Goal: Task Accomplishment & Management: Use online tool/utility

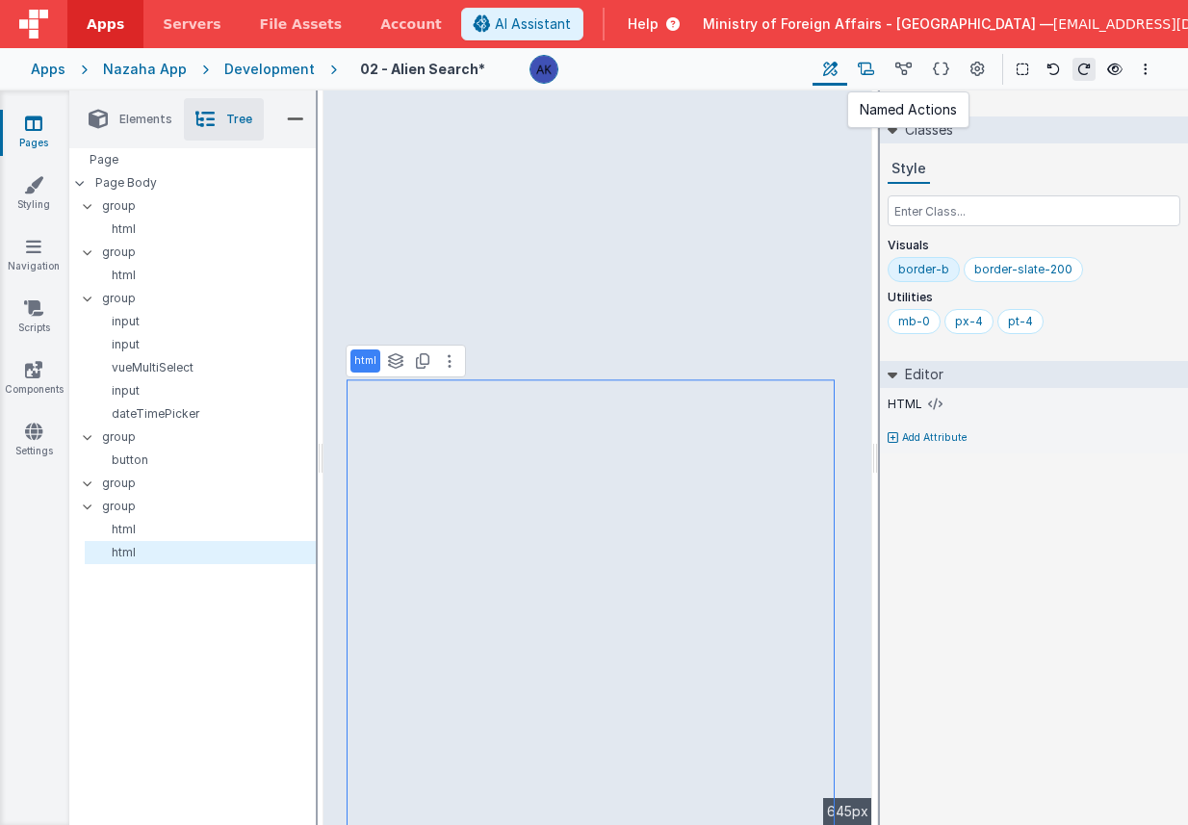
click at [868, 68] on icon at bounding box center [866, 70] width 16 height 20
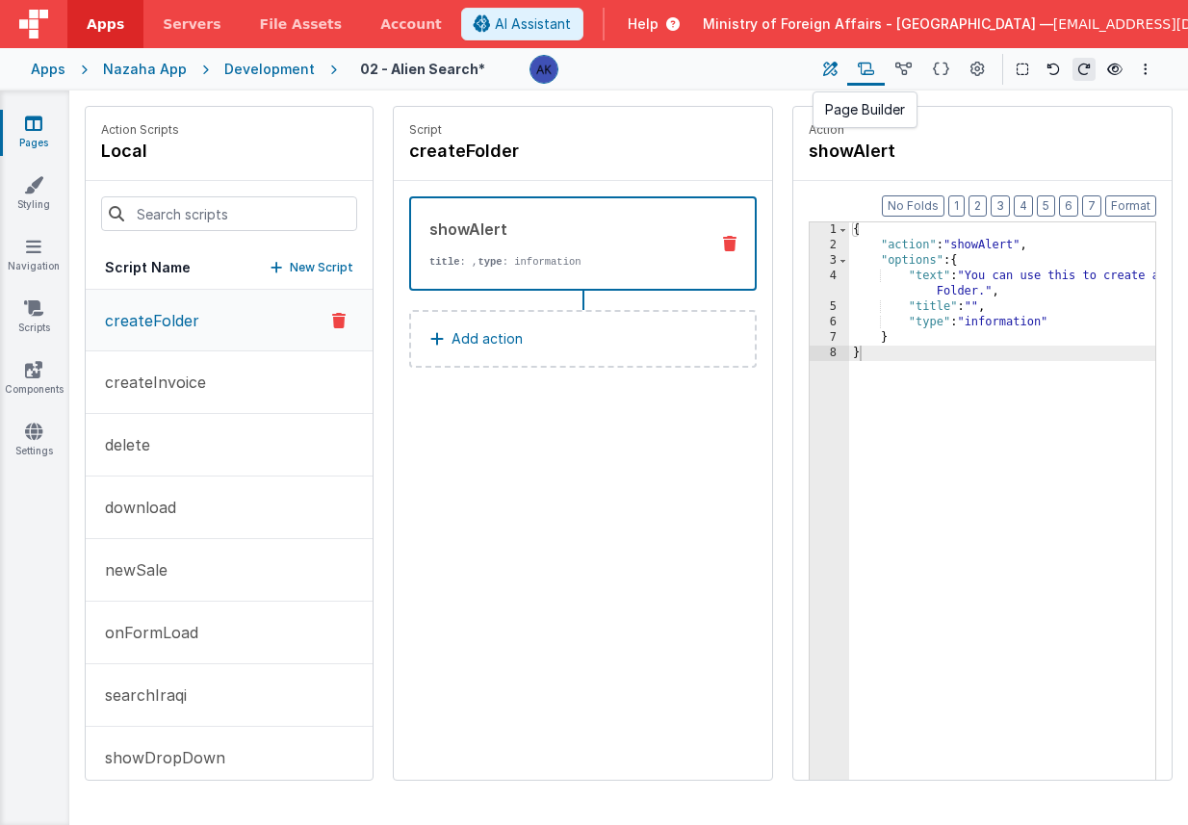
click at [837, 70] on icon at bounding box center [830, 70] width 14 height 20
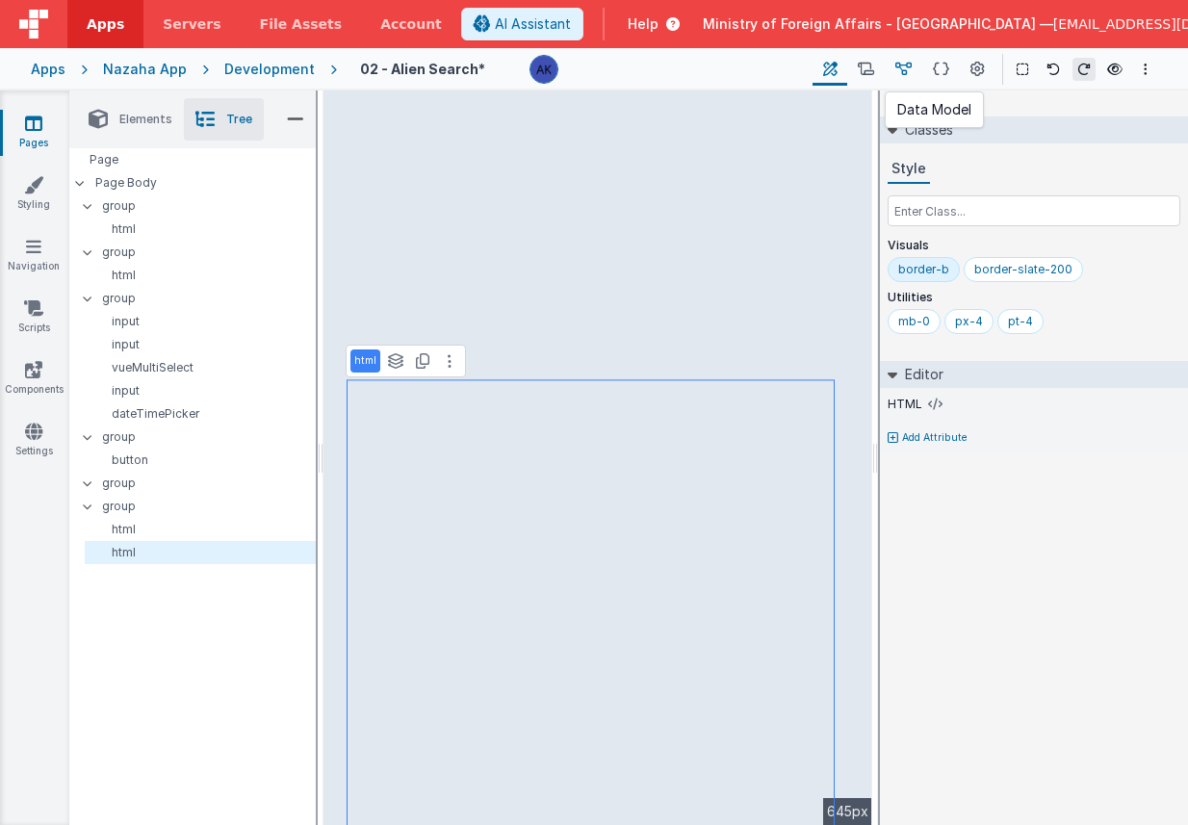
click at [902, 70] on icon at bounding box center [903, 70] width 16 height 20
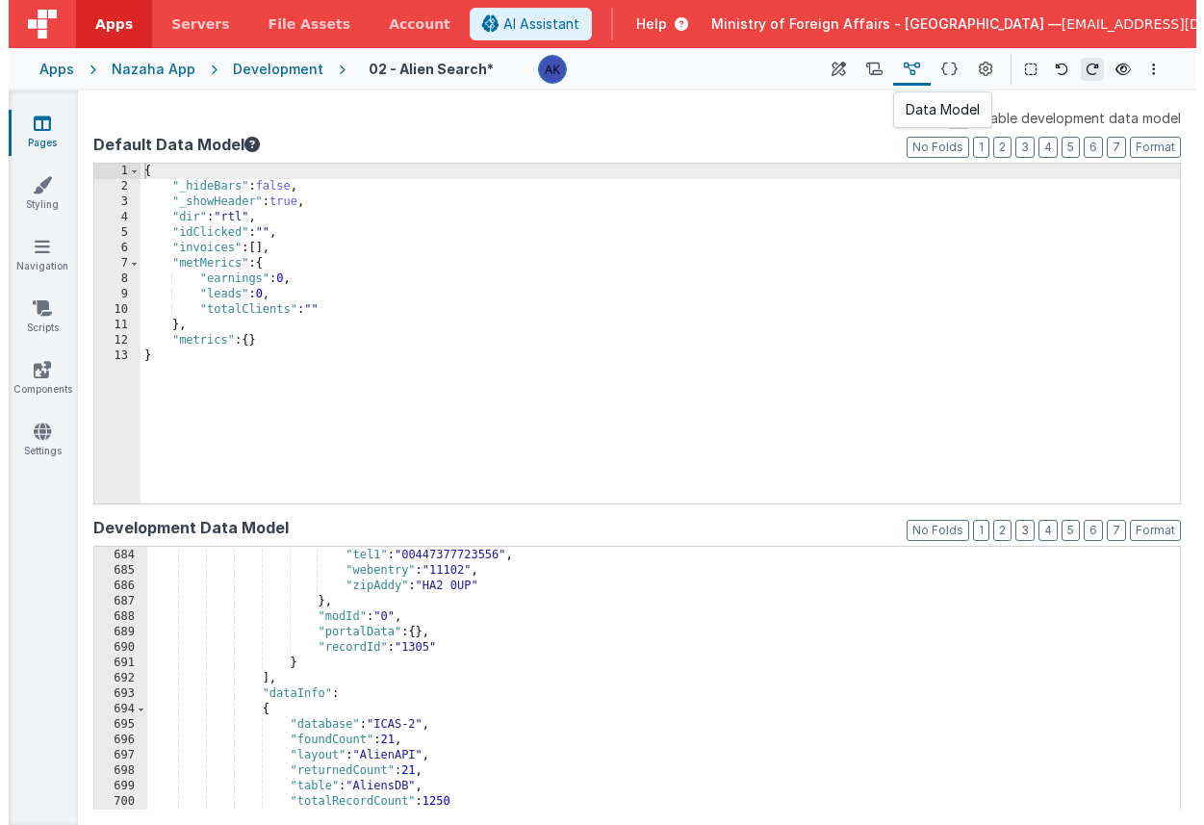
scroll to position [10521, 0]
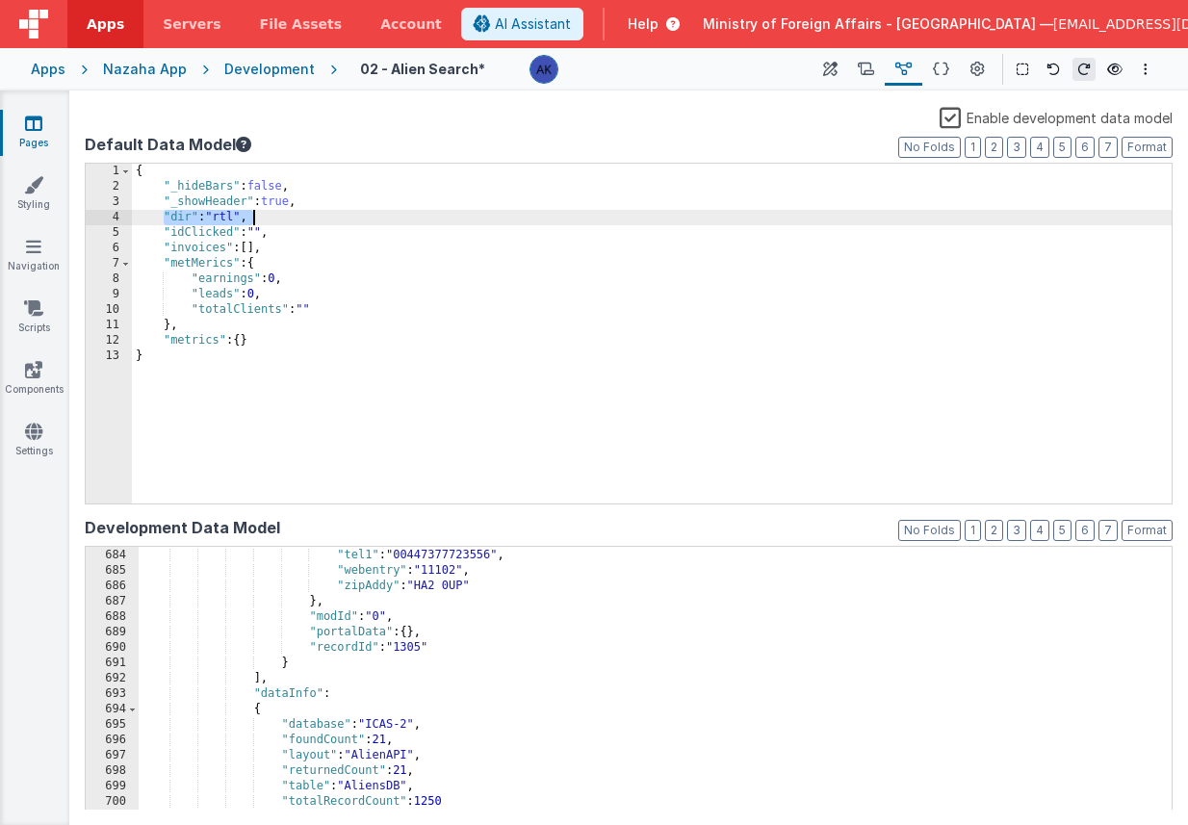
drag, startPoint x: 162, startPoint y: 214, endPoint x: 300, endPoint y: 214, distance: 138.6
click at [300, 214] on div "{ "_hideBars" : false , "_showHeader" : true , "dir" : "rtl" , "idClicked" : ""…" at bounding box center [652, 349] width 1040 height 371
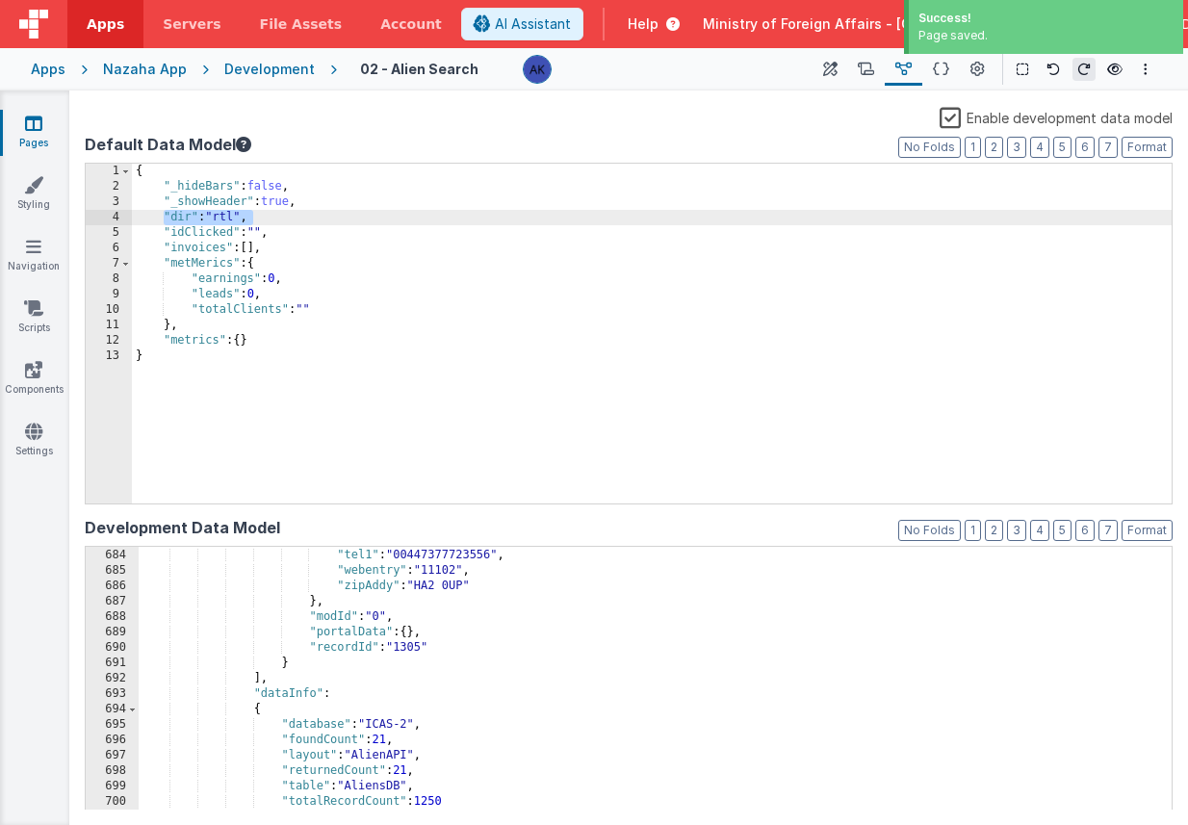
click at [25, 126] on icon at bounding box center [33, 123] width 17 height 19
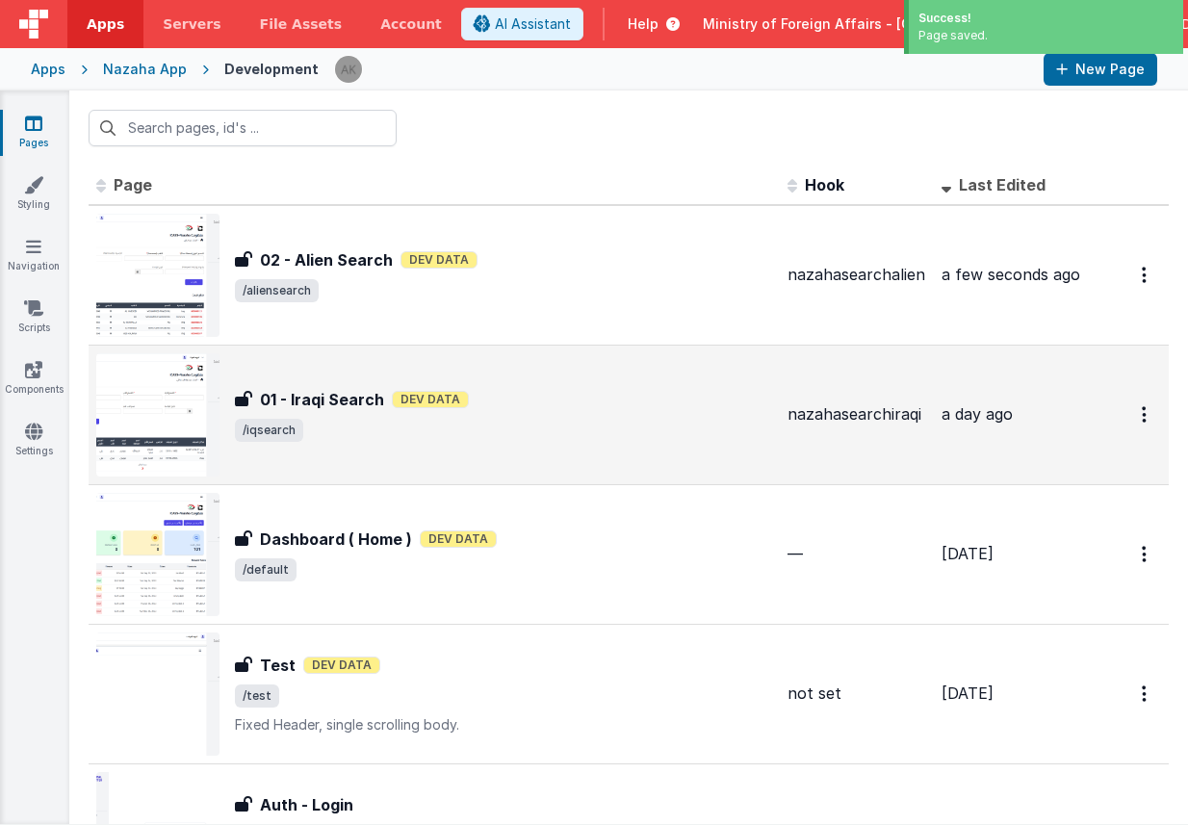
click at [189, 416] on img at bounding box center [157, 414] width 123 height 123
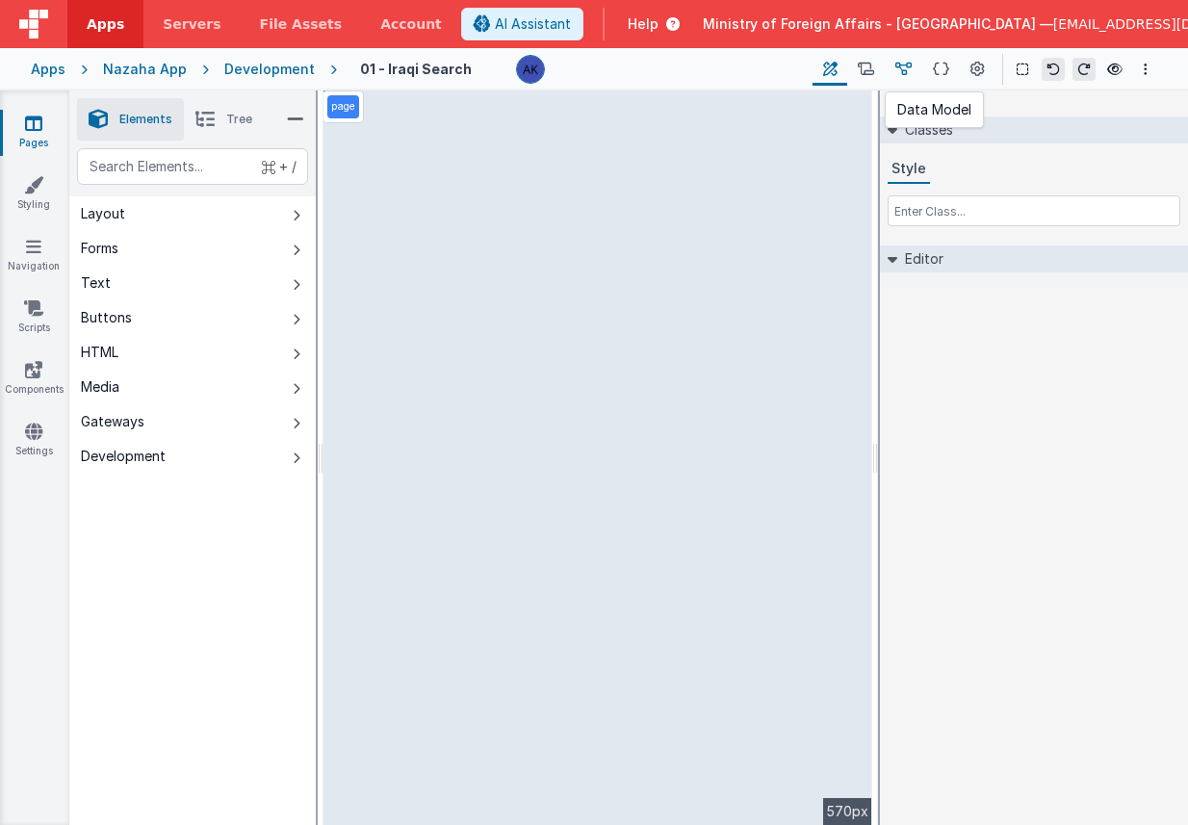
click at [911, 71] on icon at bounding box center [903, 70] width 16 height 20
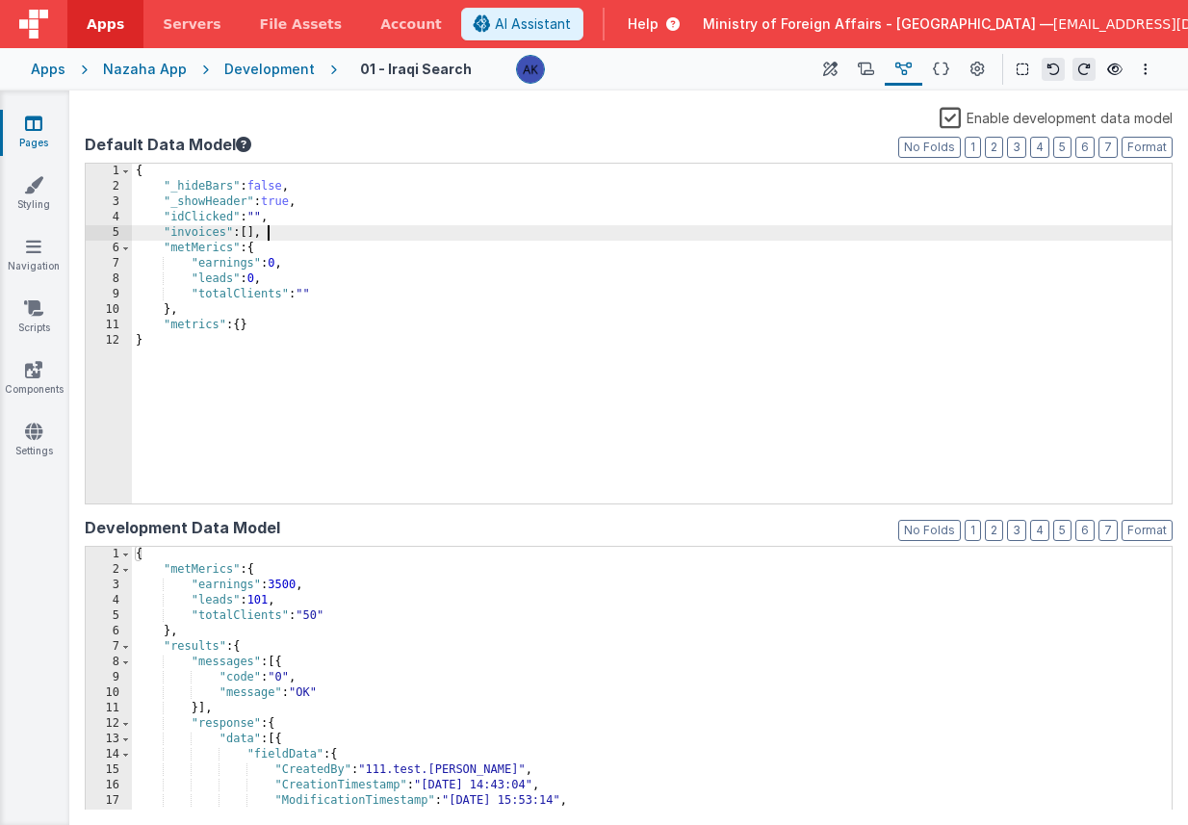
click at [307, 233] on div "{ "_hideBars" : false , "_showHeader" : true , "idClicked" : "" , "invoices" : …" at bounding box center [652, 349] width 1040 height 371
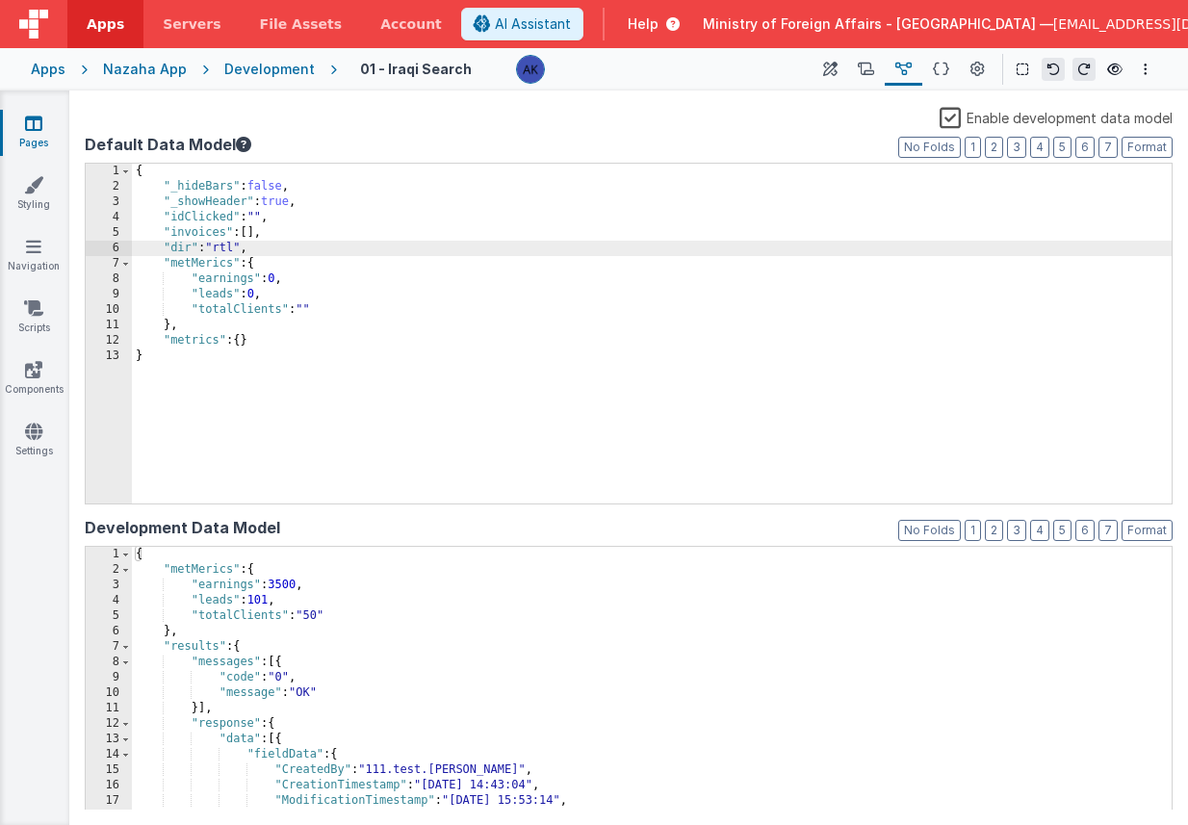
click at [294, 66] on div "Development" at bounding box center [269, 69] width 91 height 19
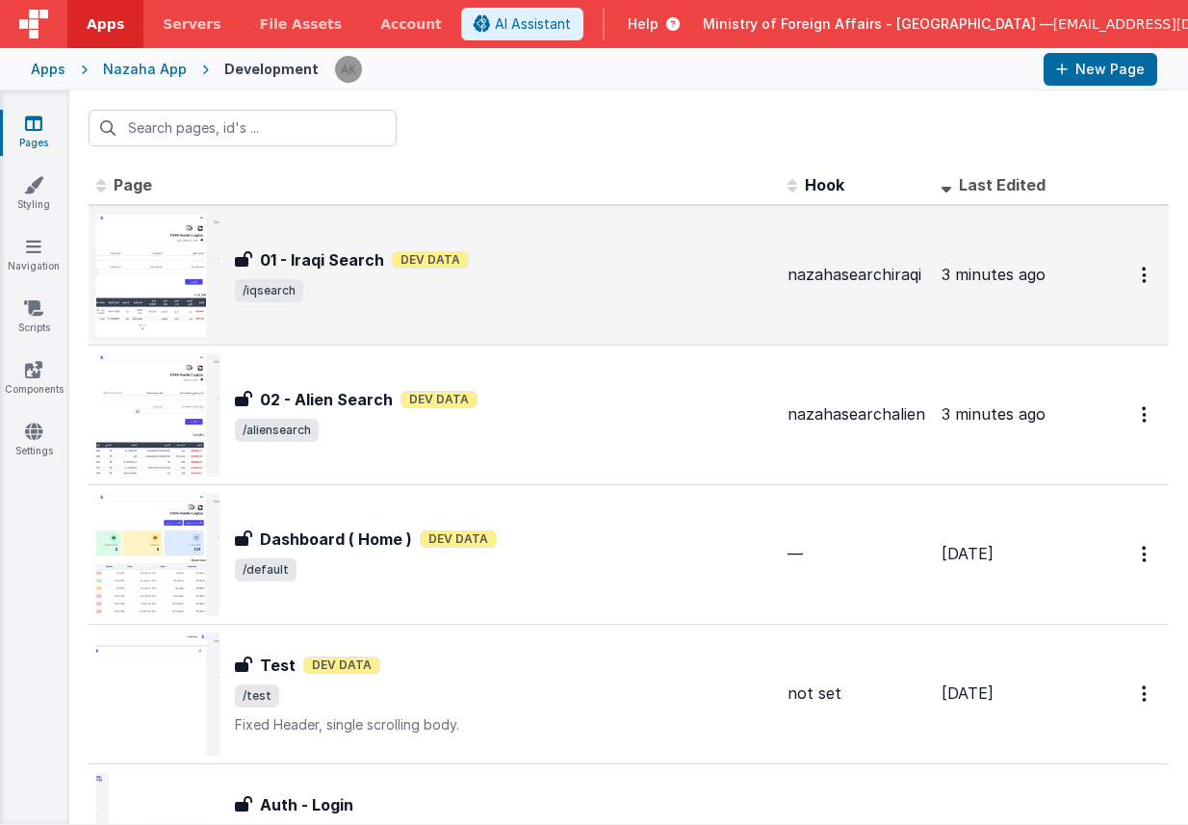
click at [346, 257] on h3 "01 - Iraqi Search" at bounding box center [322, 259] width 124 height 23
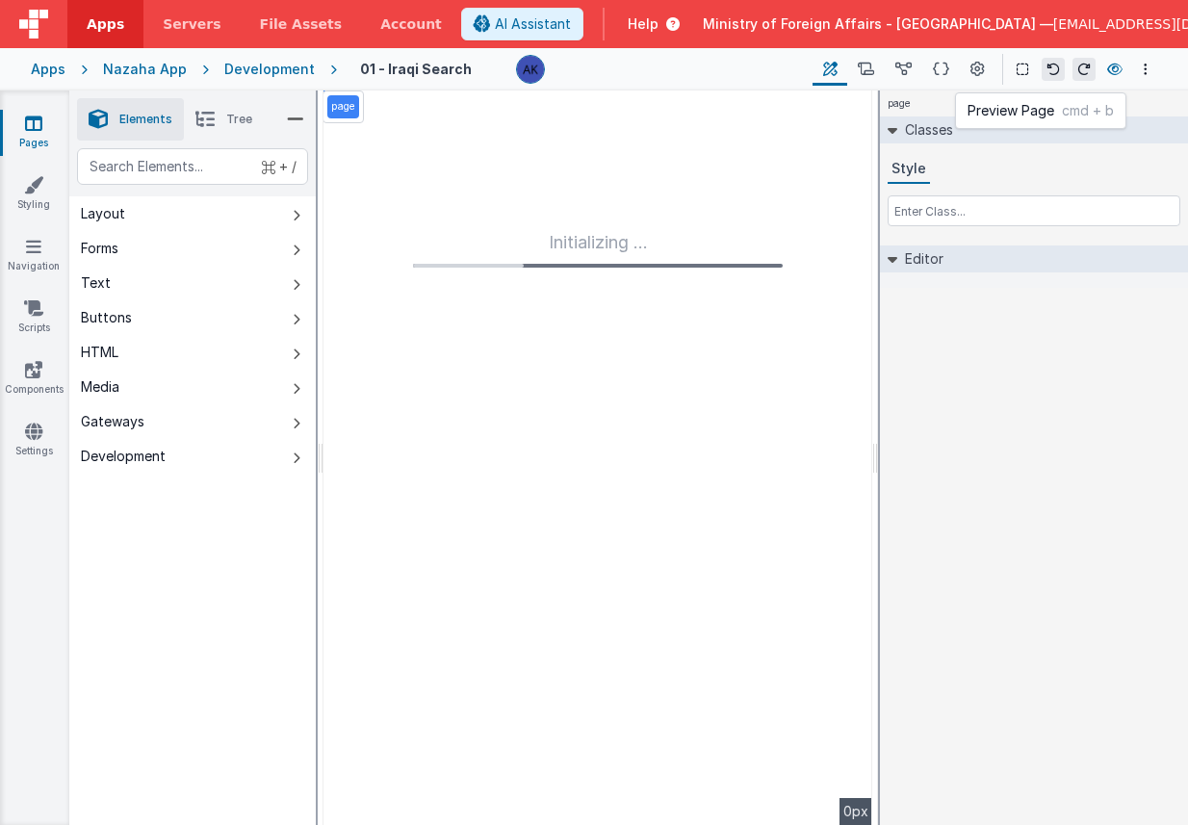
click at [1109, 69] on icon at bounding box center [1114, 69] width 15 height 13
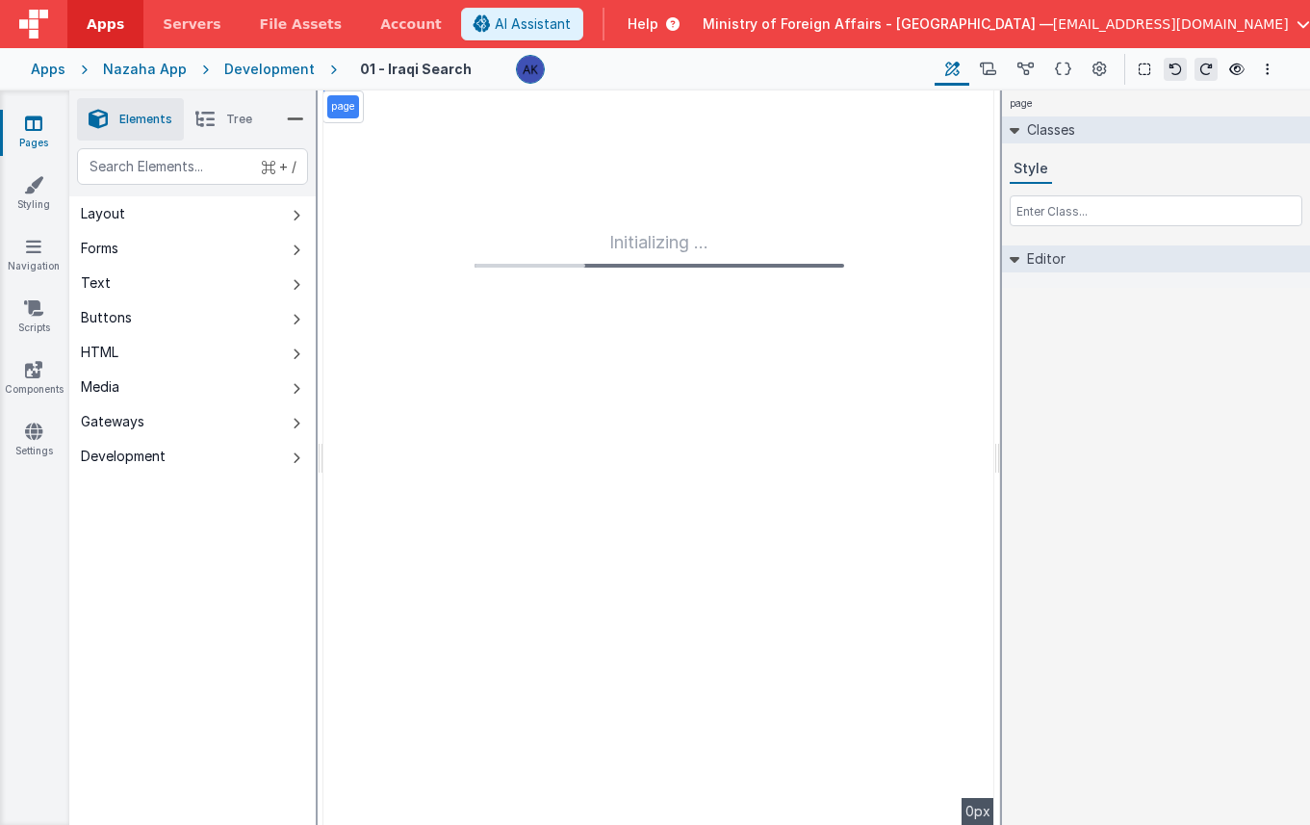
click at [294, 70] on div "Development" at bounding box center [269, 69] width 91 height 19
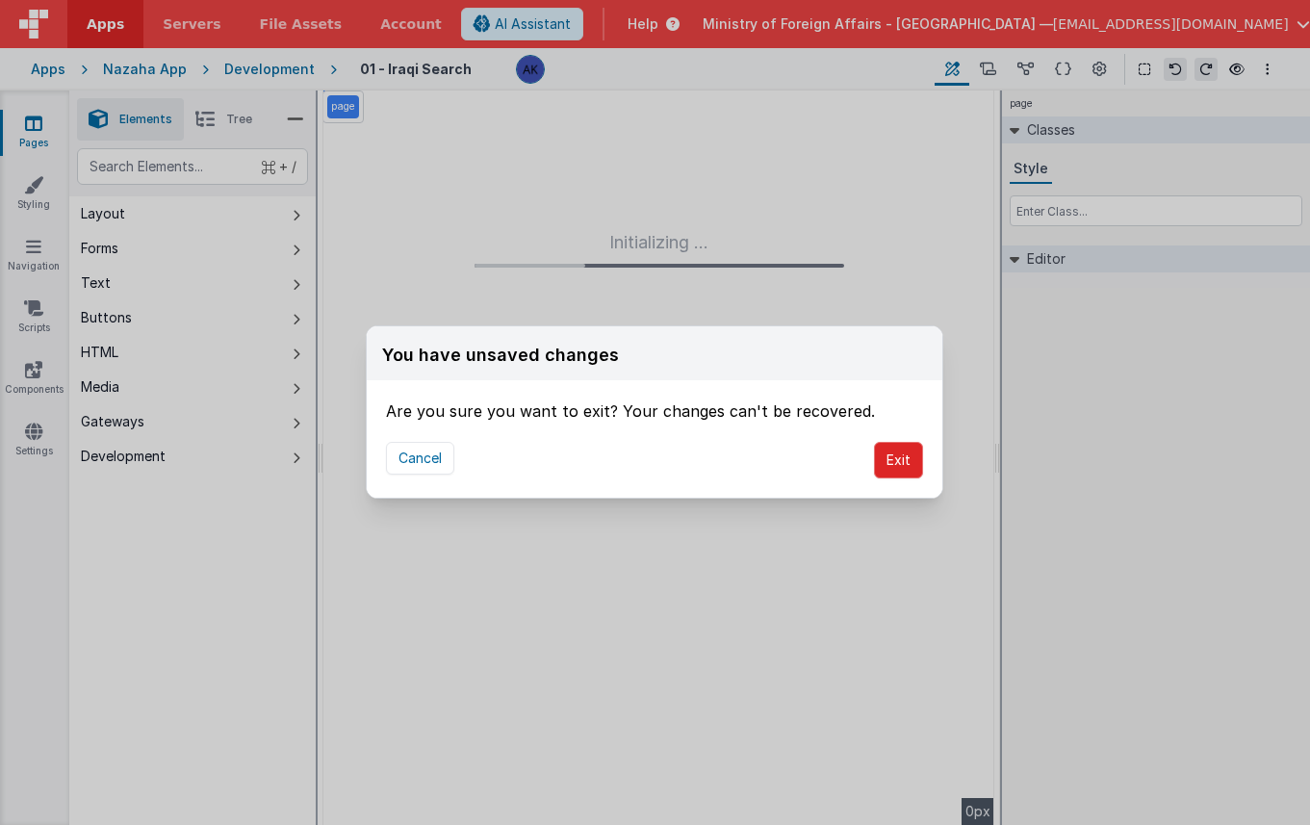
click at [905, 447] on button "Exit" at bounding box center [898, 460] width 49 height 37
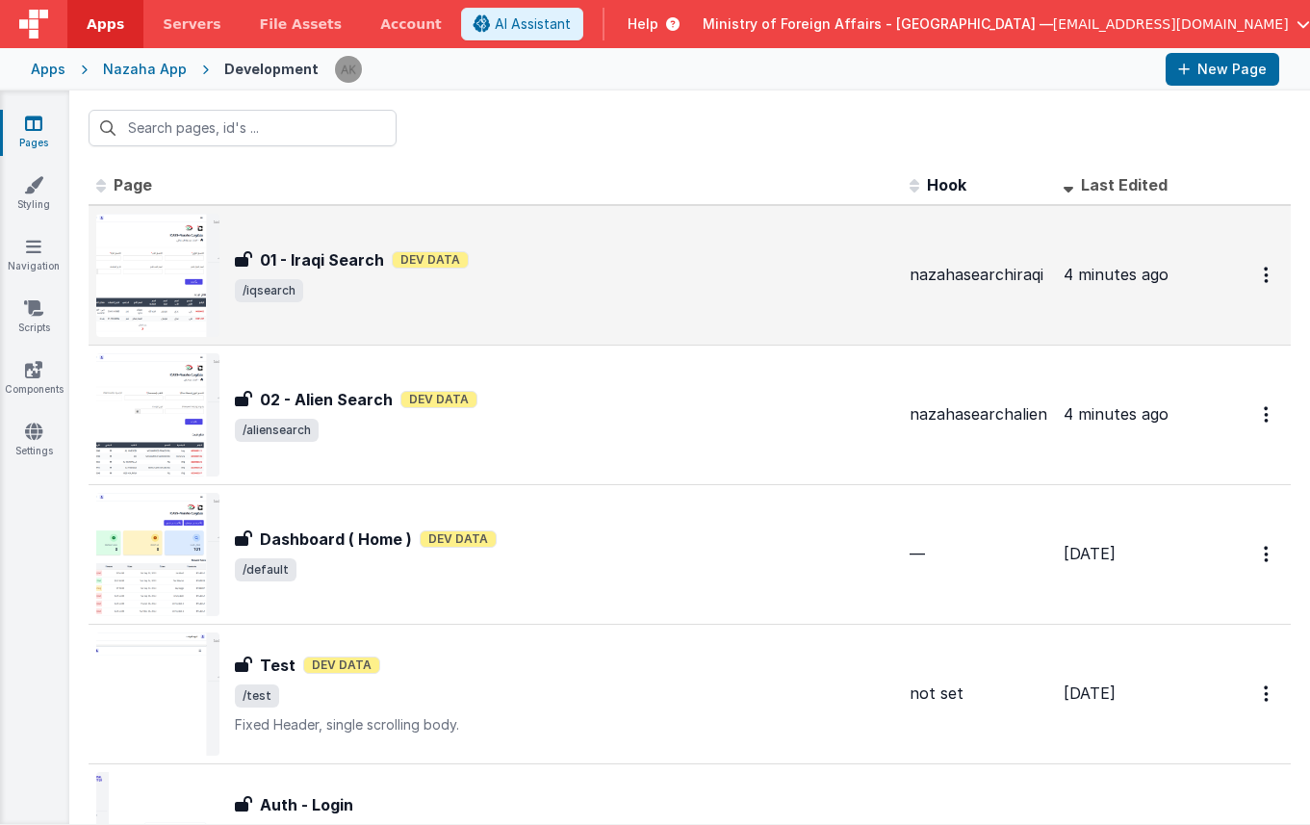
click at [192, 284] on img at bounding box center [157, 275] width 123 height 123
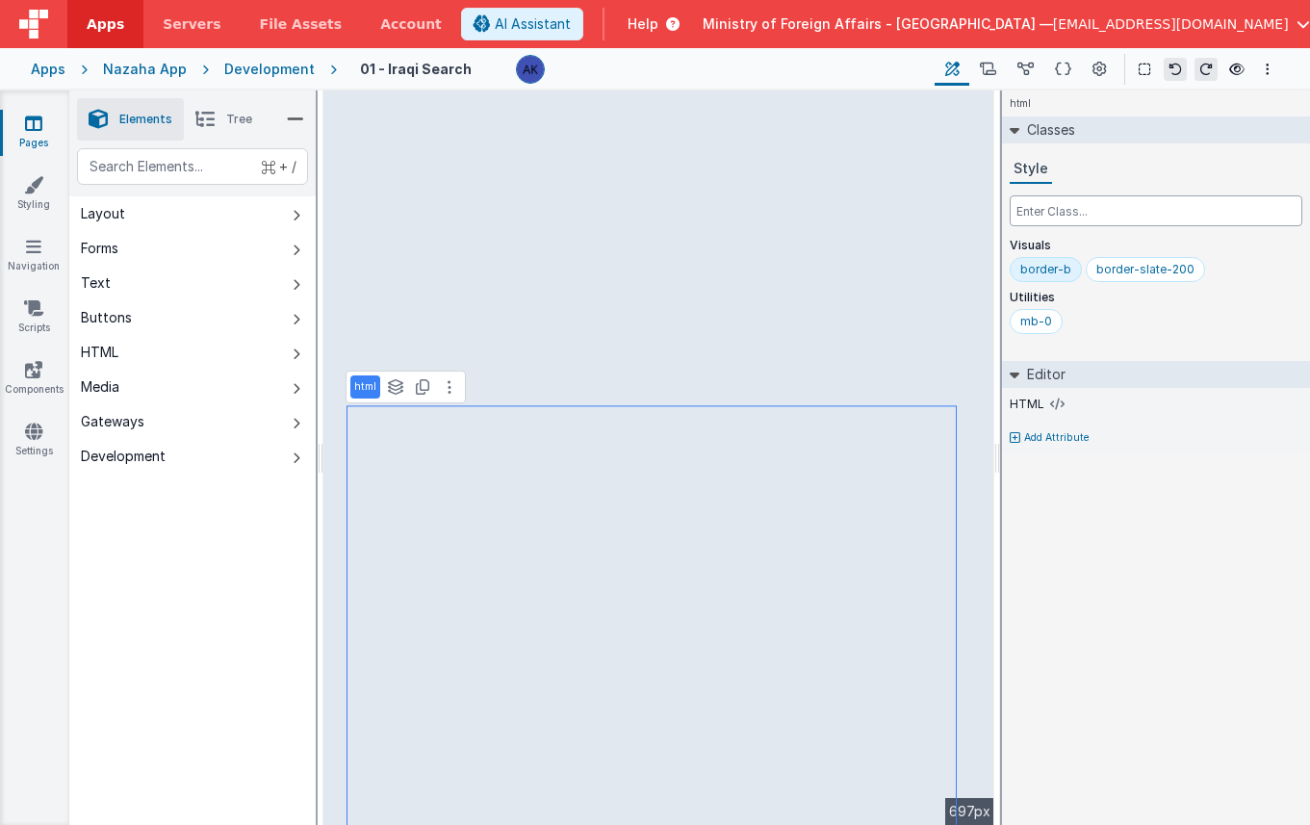
click at [1085, 215] on input "text" at bounding box center [1156, 210] width 293 height 31
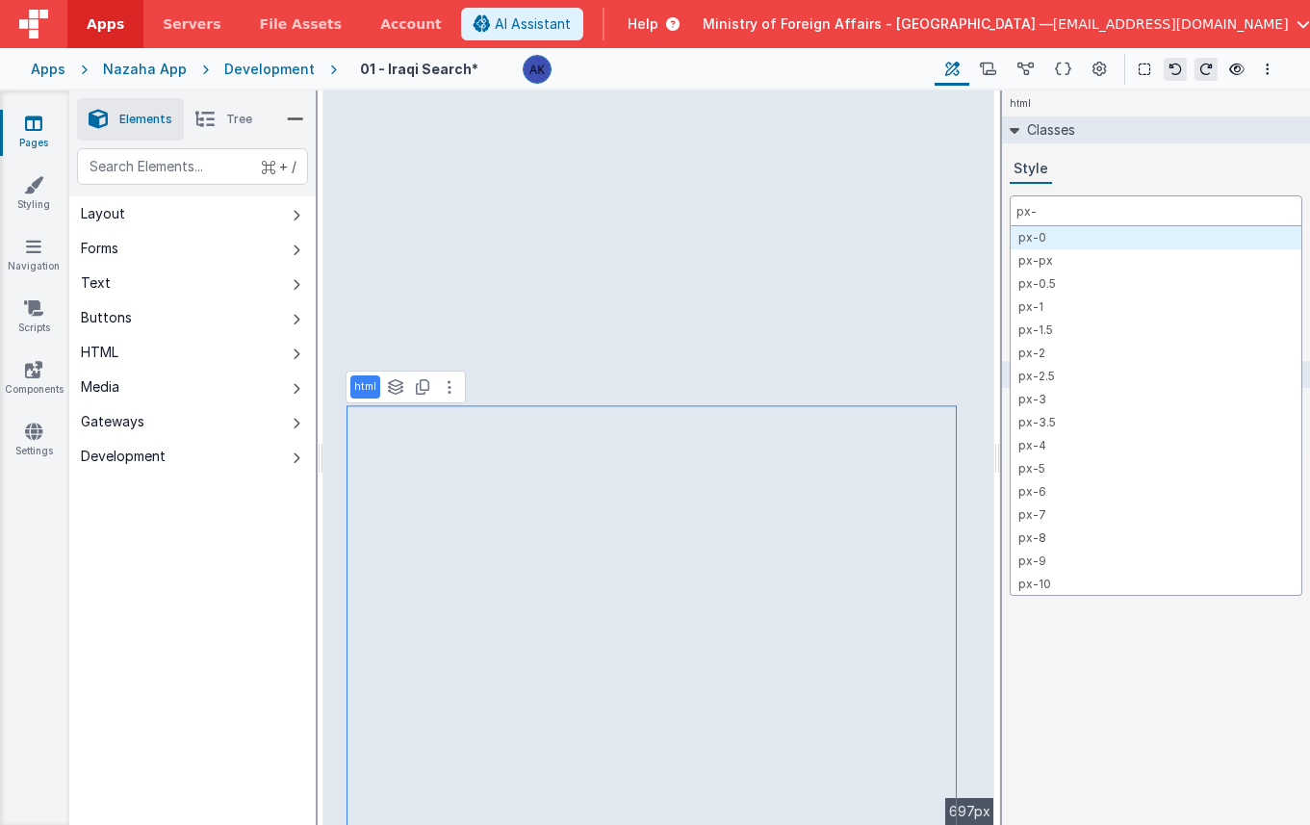
type input "px-4"
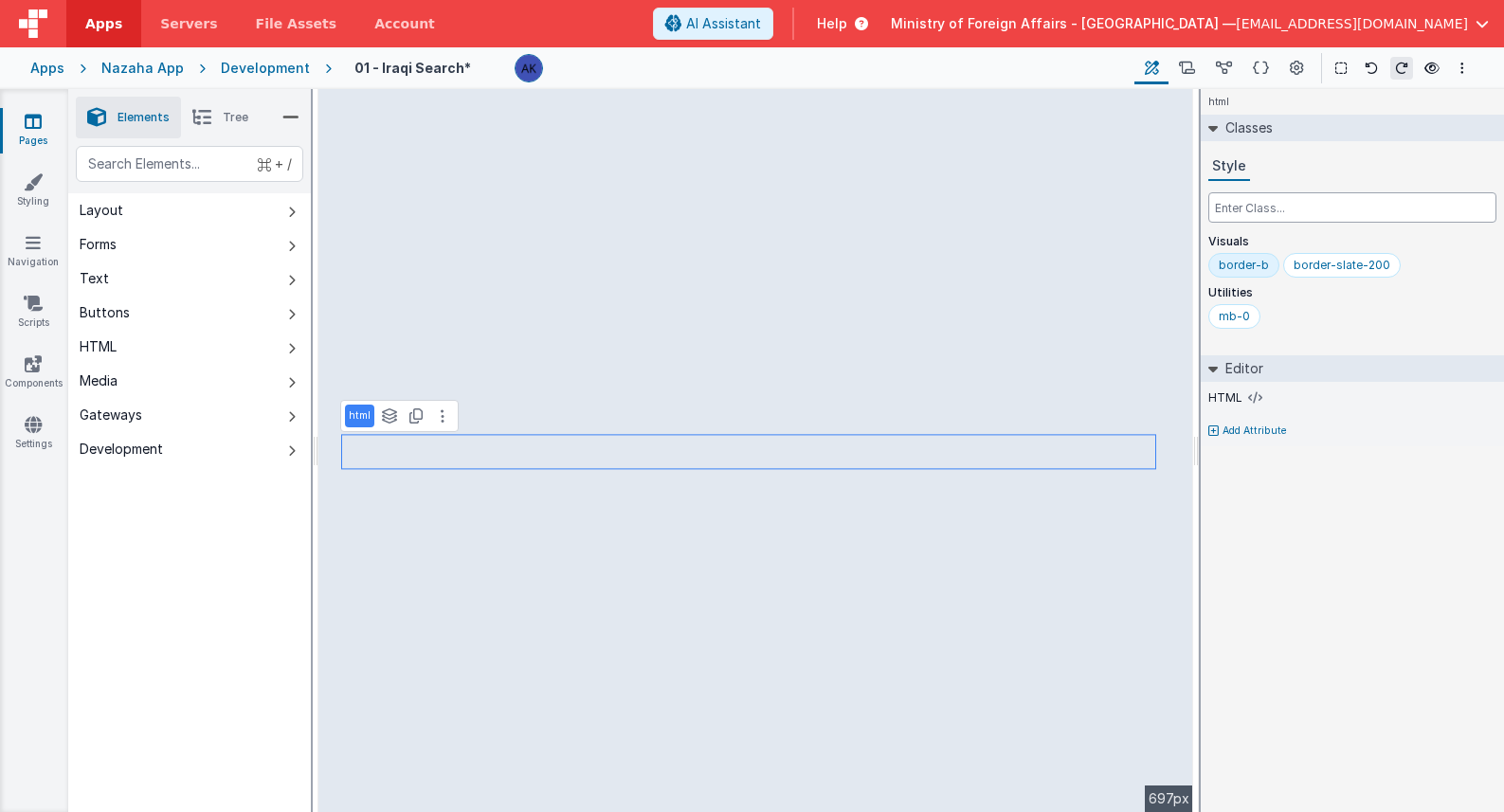
click at [1168, 214] on input "text" at bounding box center [1352, 207] width 288 height 31
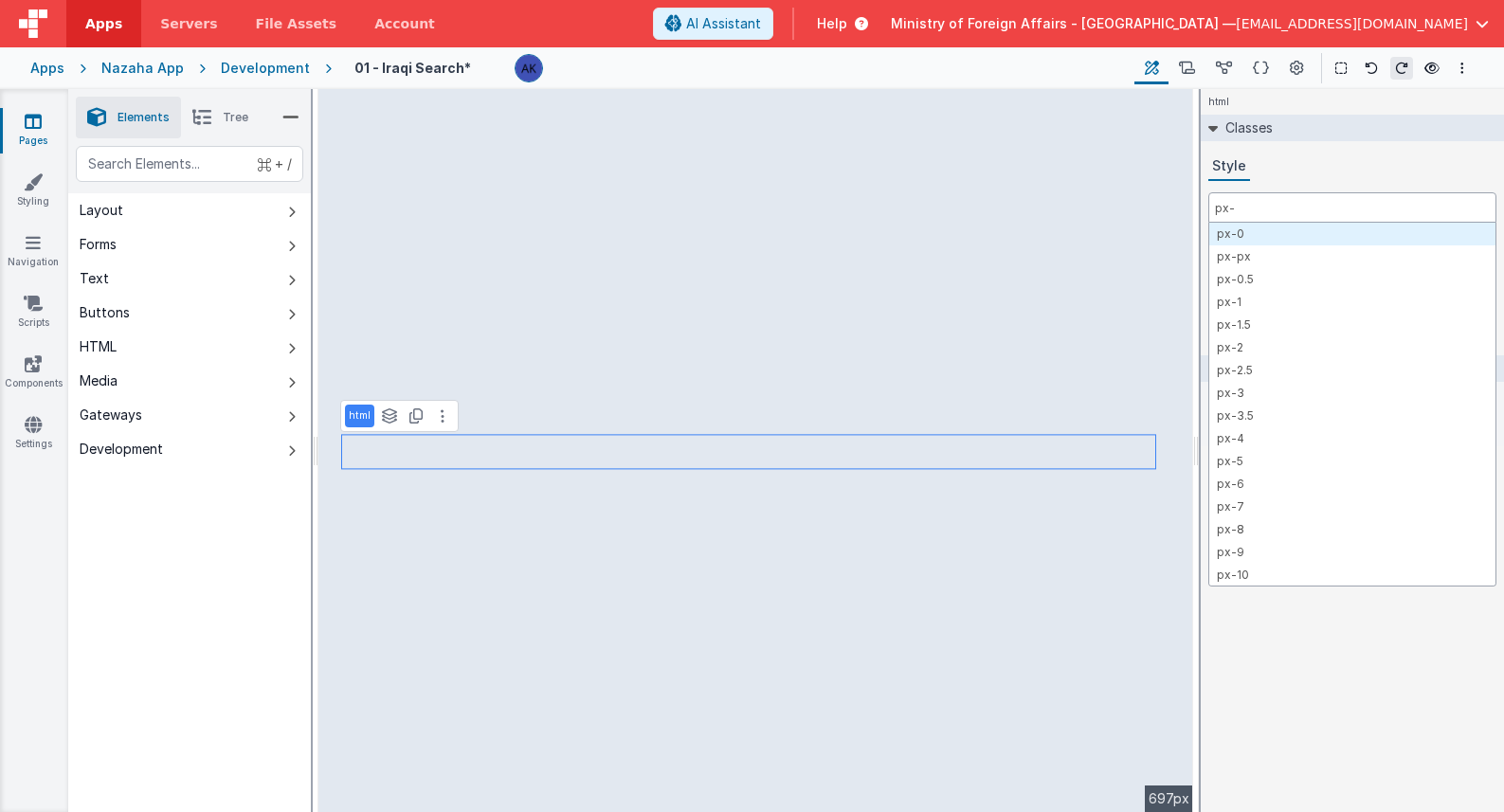
type input "px-4"
type input "pb-4"
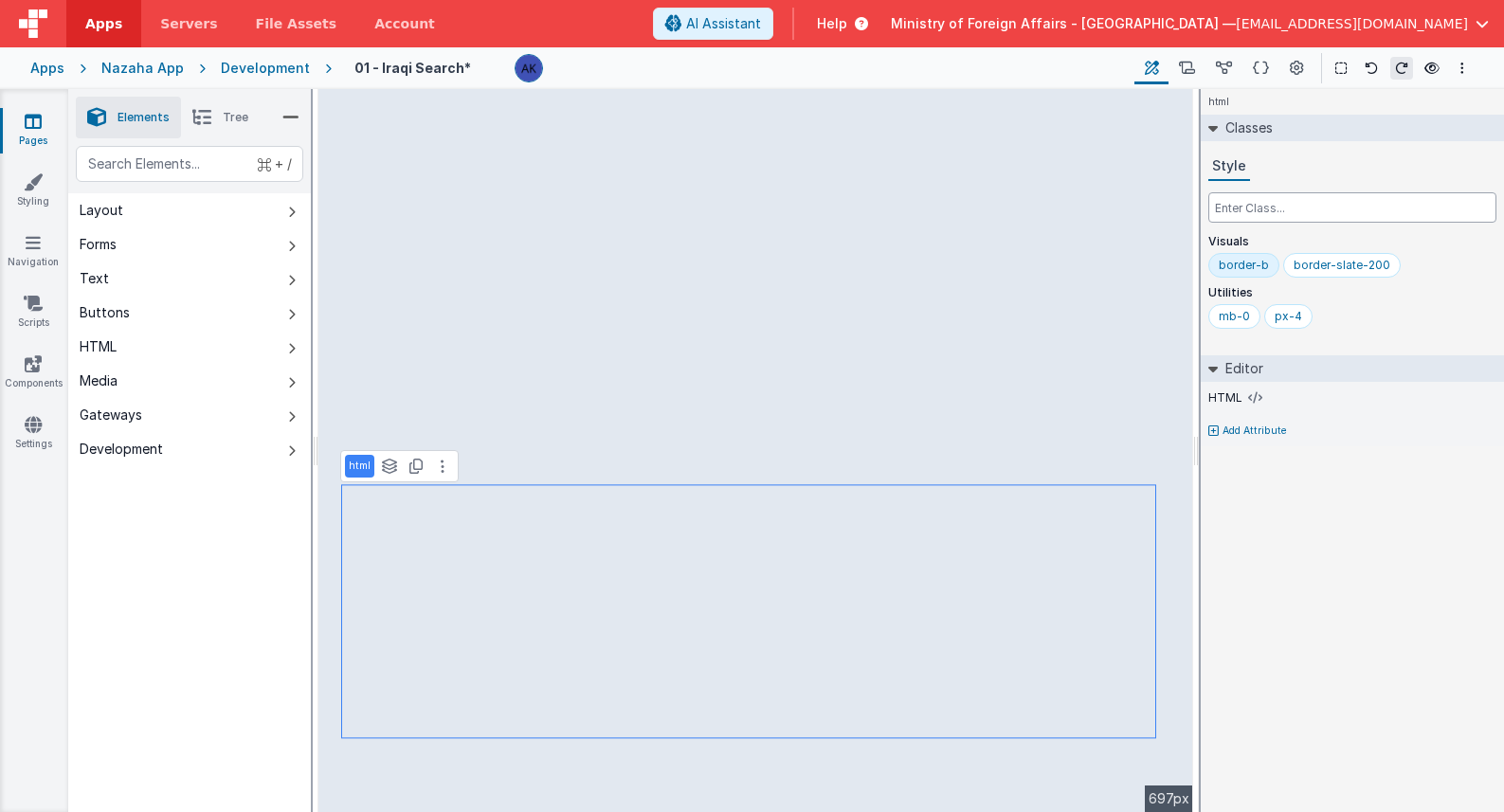
click at [1168, 207] on input "text" at bounding box center [1352, 207] width 288 height 31
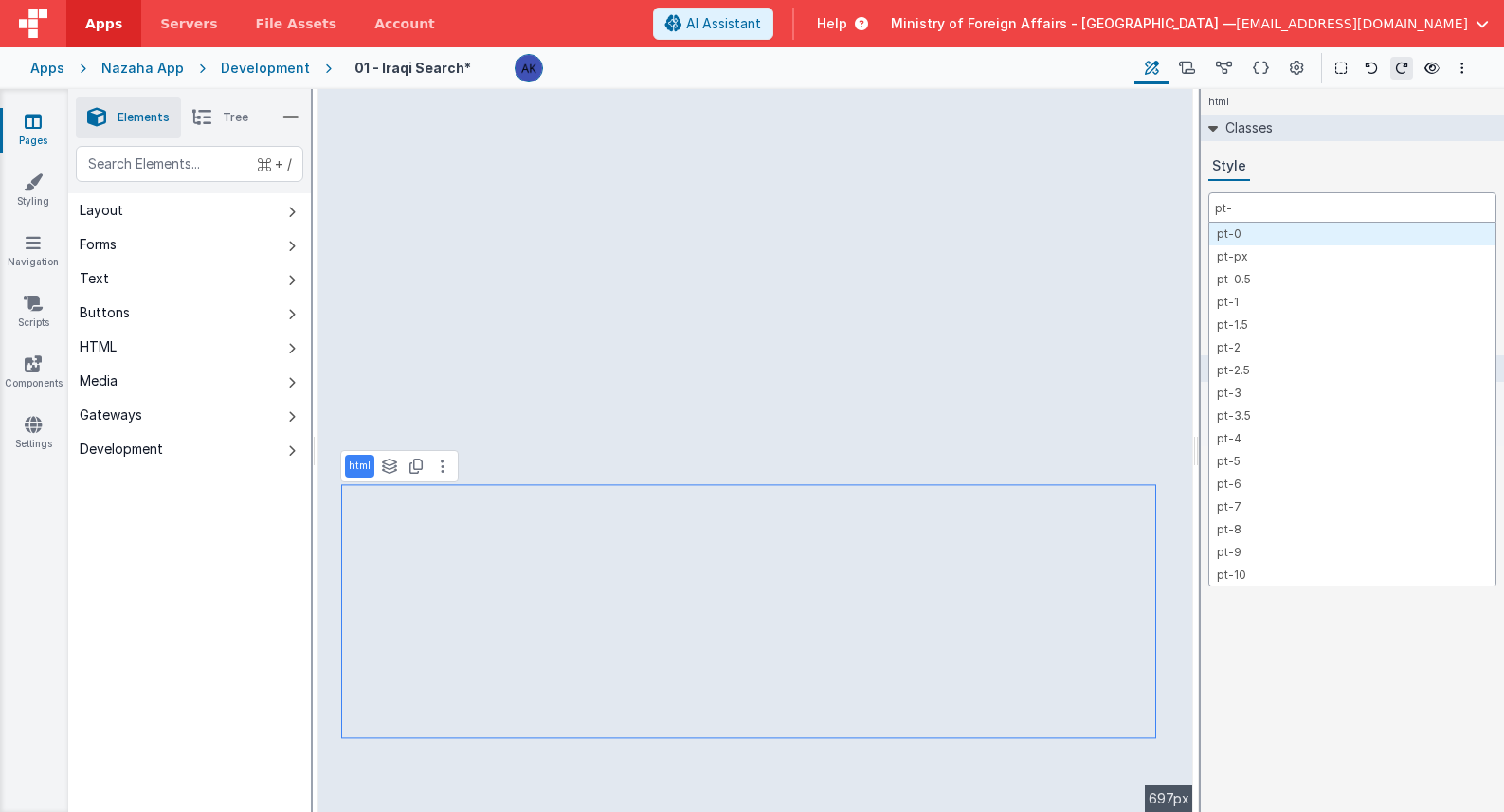
type input "pt-4"
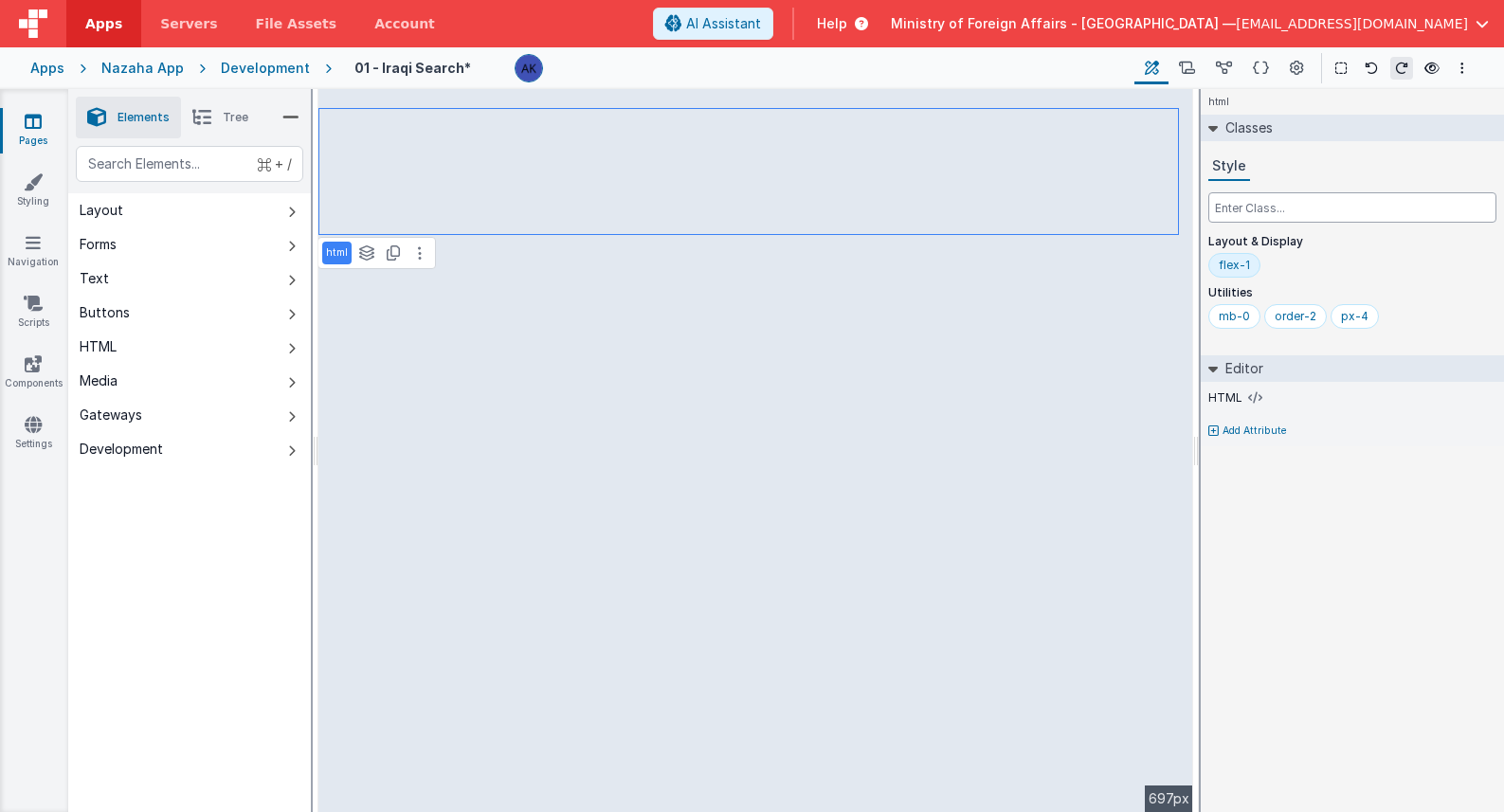
click at [1168, 210] on input "text" at bounding box center [1352, 207] width 288 height 31
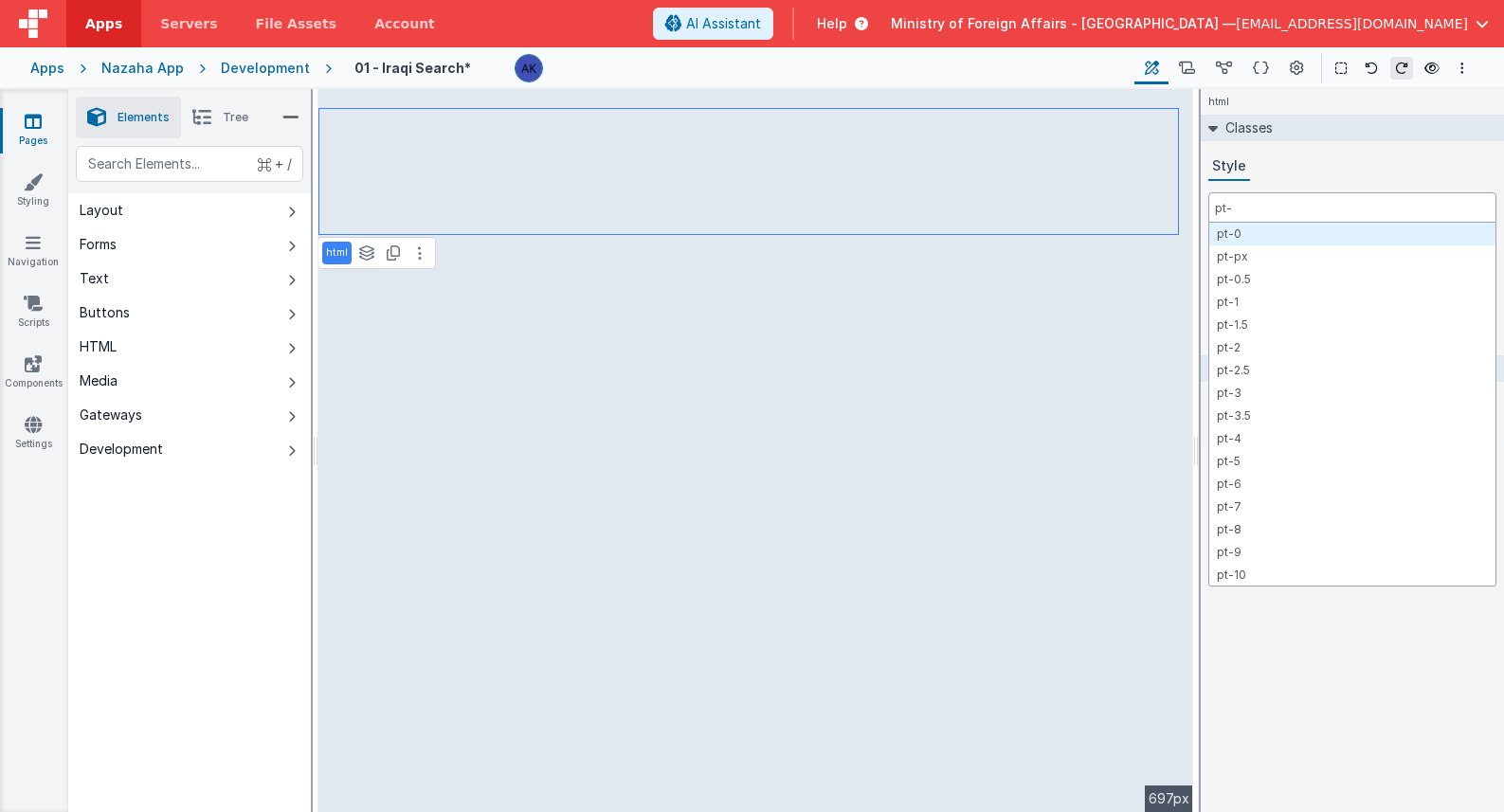
type input "pt-4"
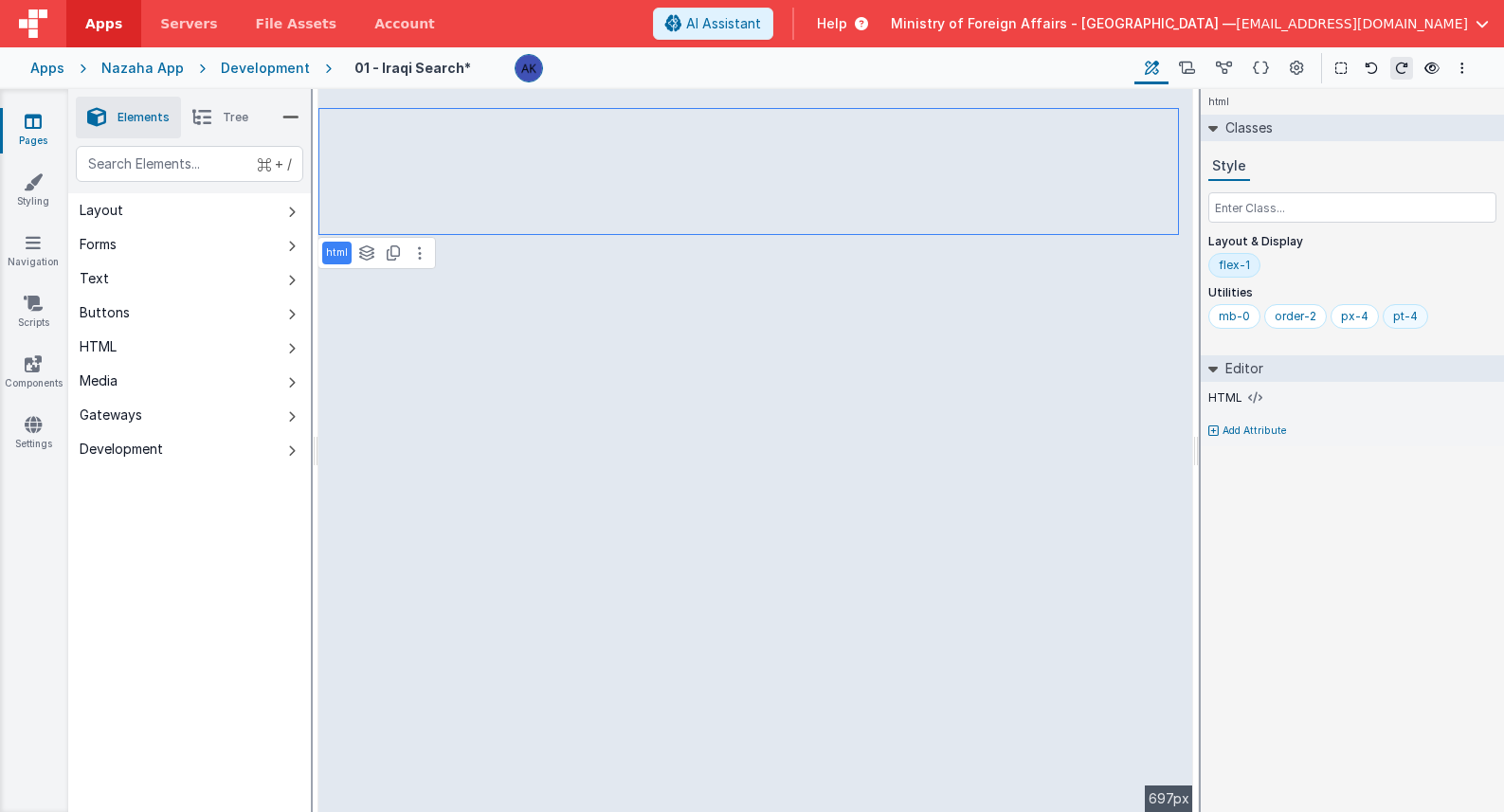
click at [1168, 319] on div "pt-4" at bounding box center [1406, 316] width 45 height 25
click at [1168, 215] on input "text" at bounding box center [1352, 207] width 288 height 31
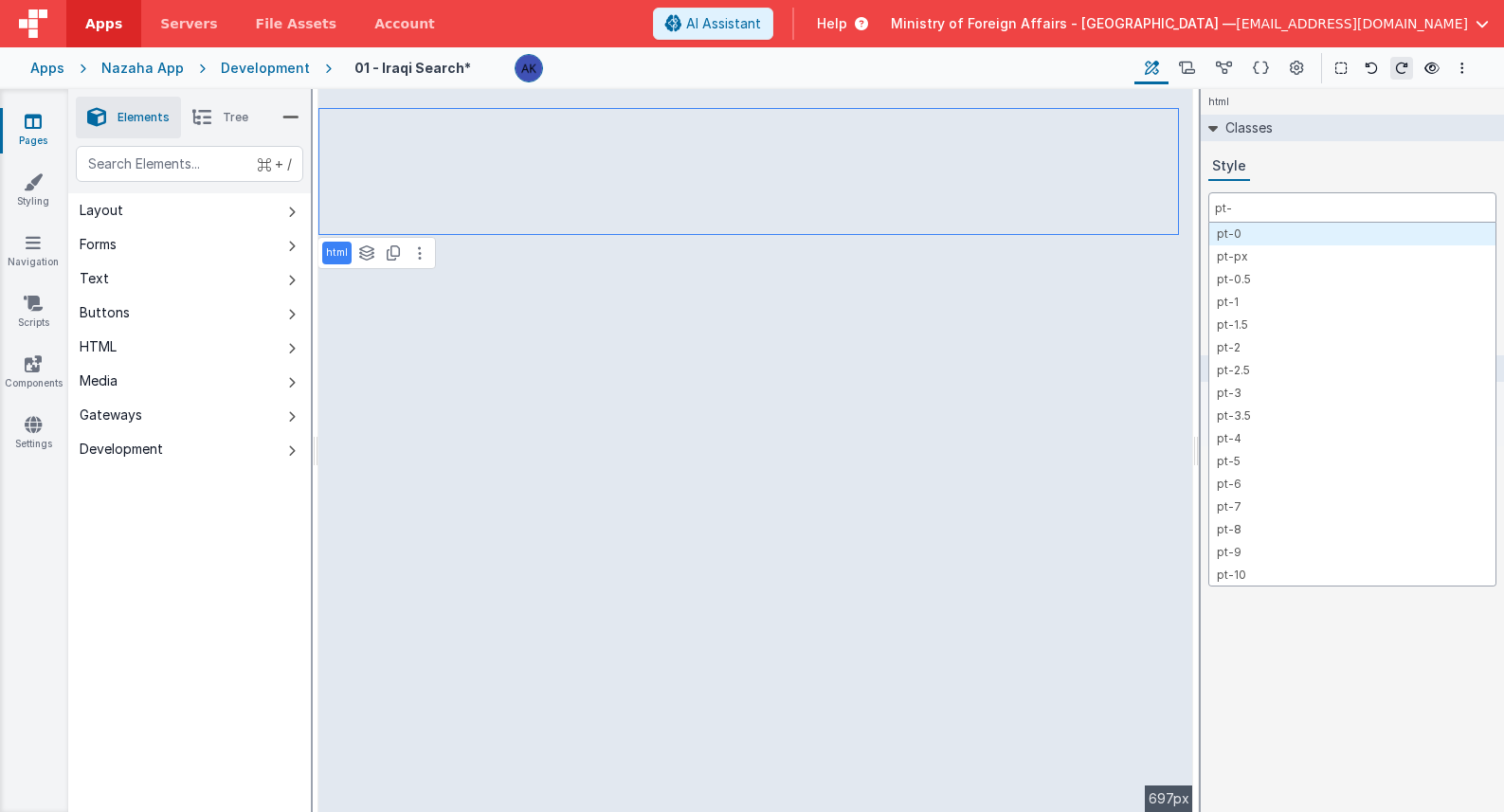
type input "pt-2"
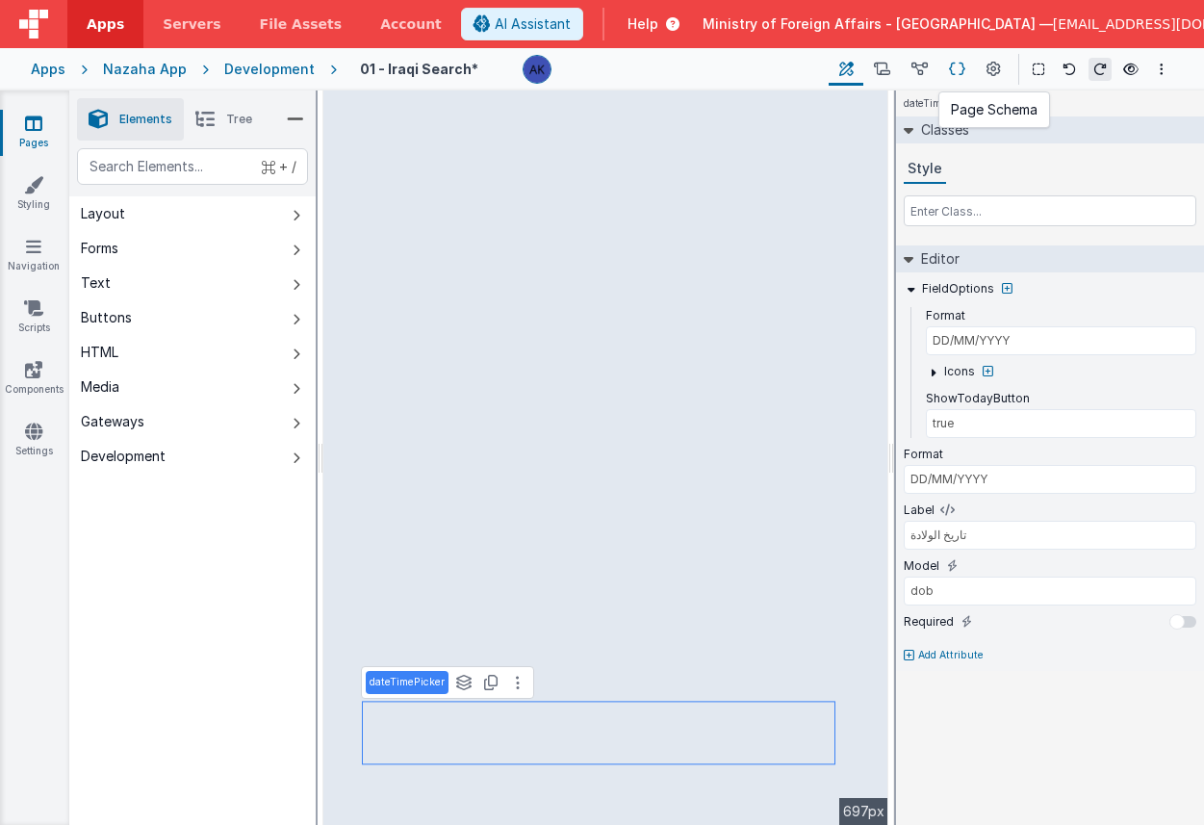
click at [953, 62] on icon at bounding box center [957, 70] width 16 height 20
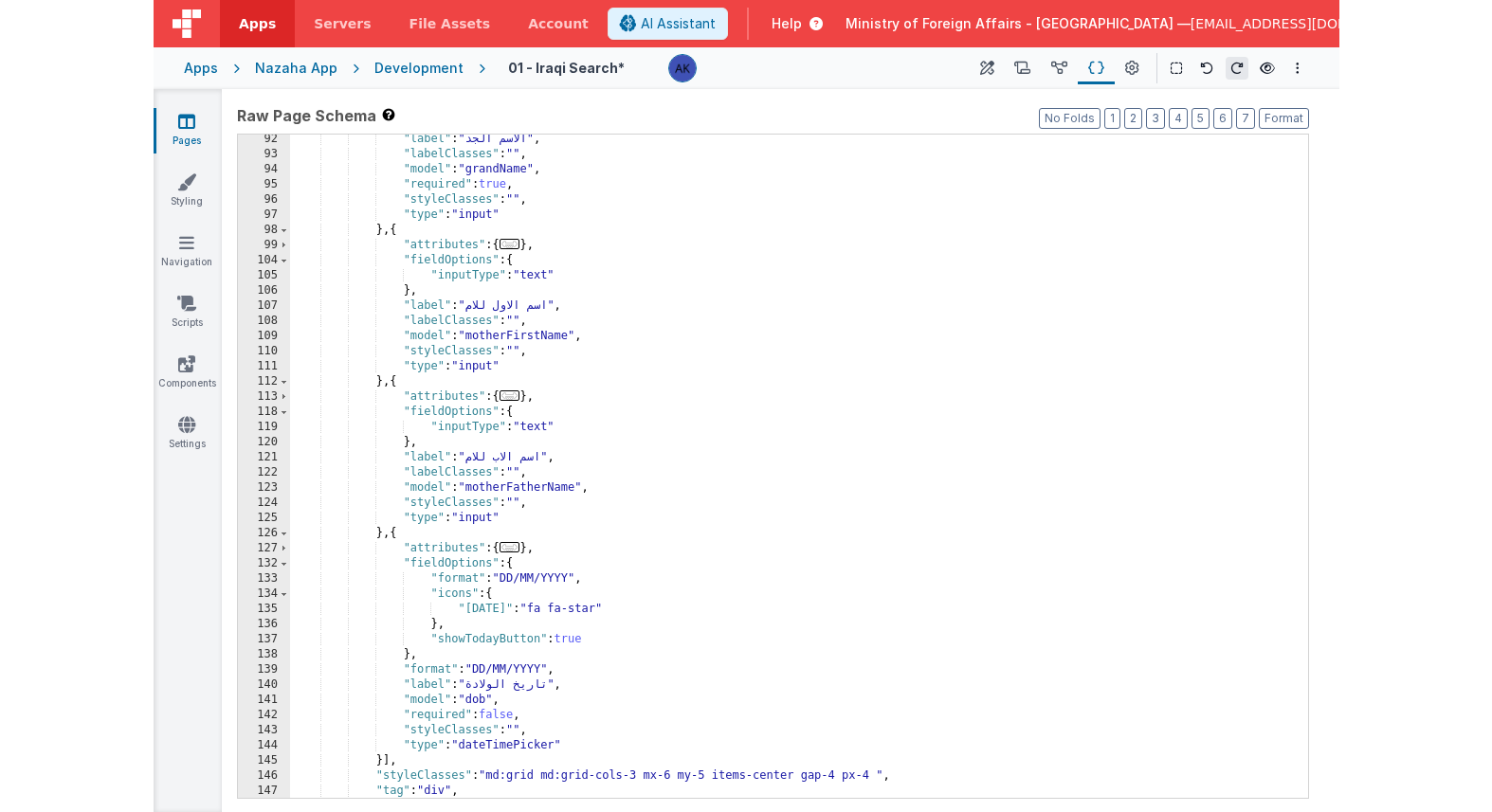
scroll to position [1239, 0]
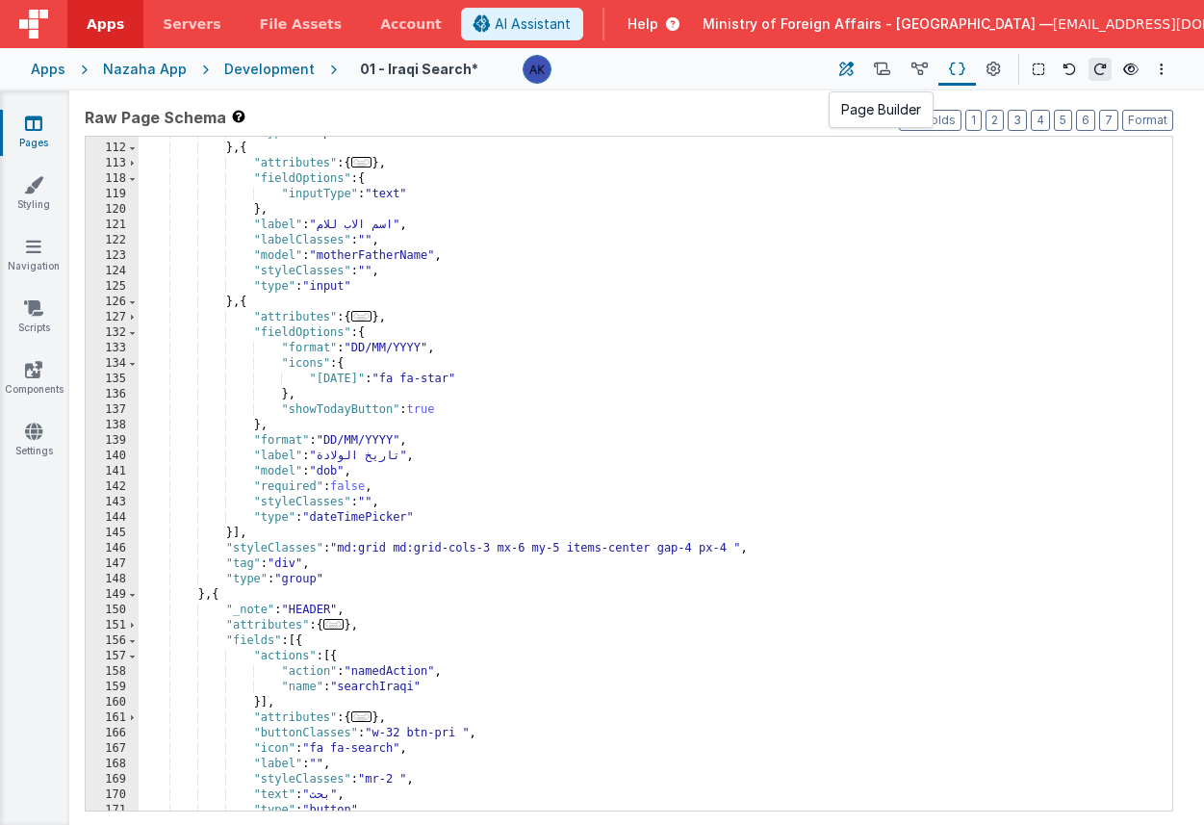
click at [847, 63] on icon at bounding box center [847, 70] width 14 height 20
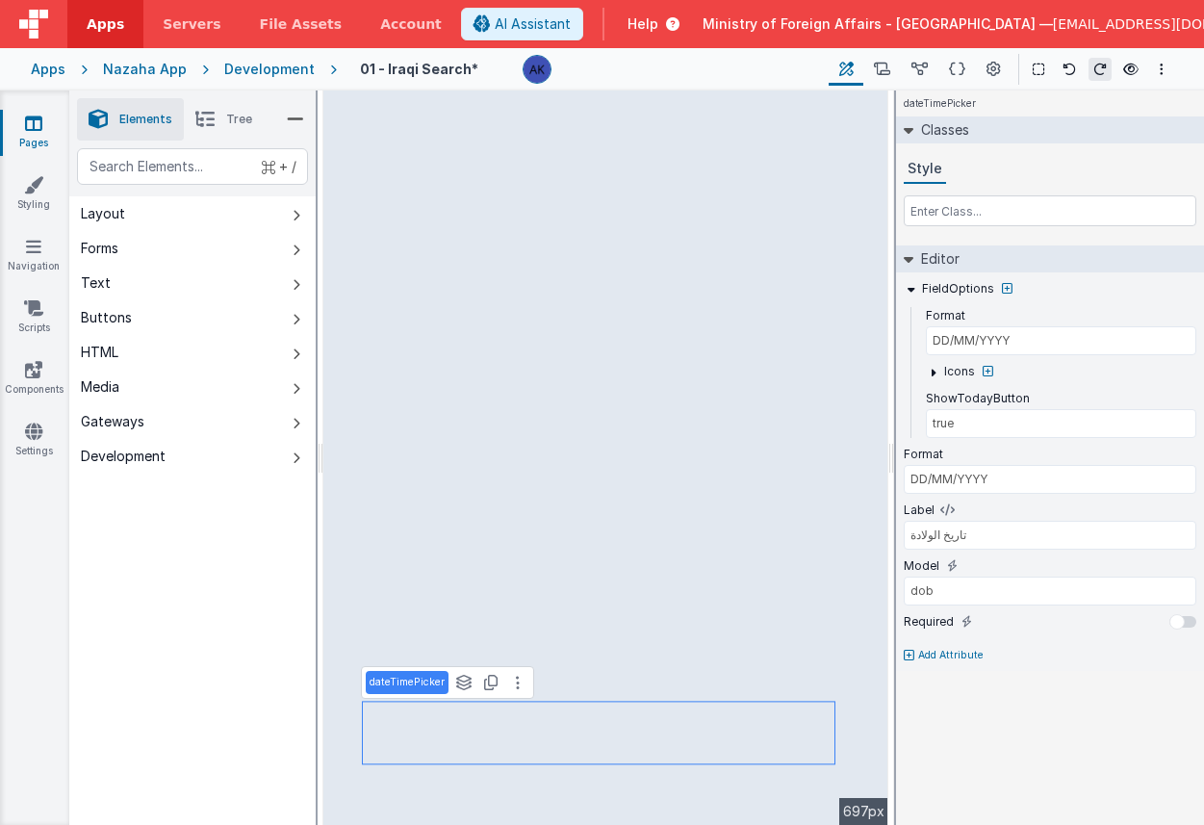
click at [956, 649] on p "Add Attribute" at bounding box center [951, 655] width 65 height 15
type input "placeholder"
click at [988, 678] on input "text" at bounding box center [1050, 674] width 293 height 29
type input "DD/MM/YYYY"
type input "firstName"
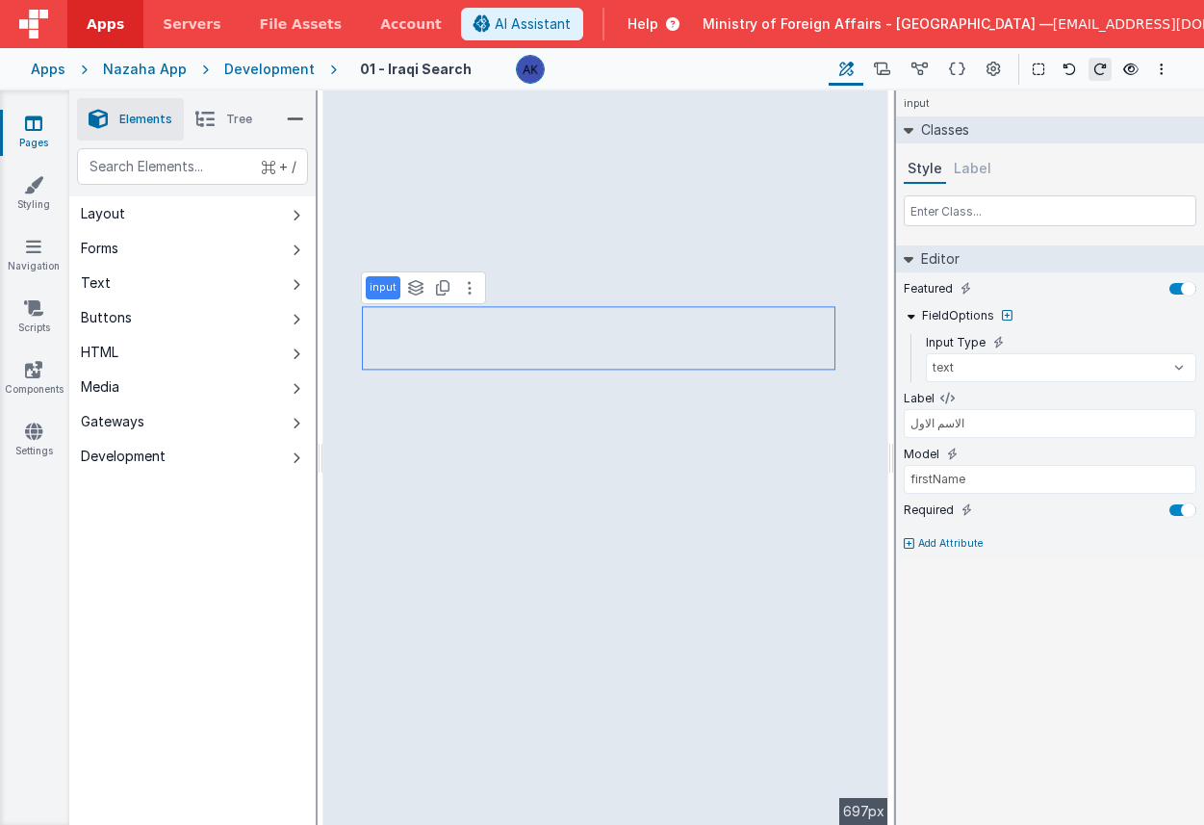
click at [296, 74] on div "Development" at bounding box center [269, 69] width 91 height 19
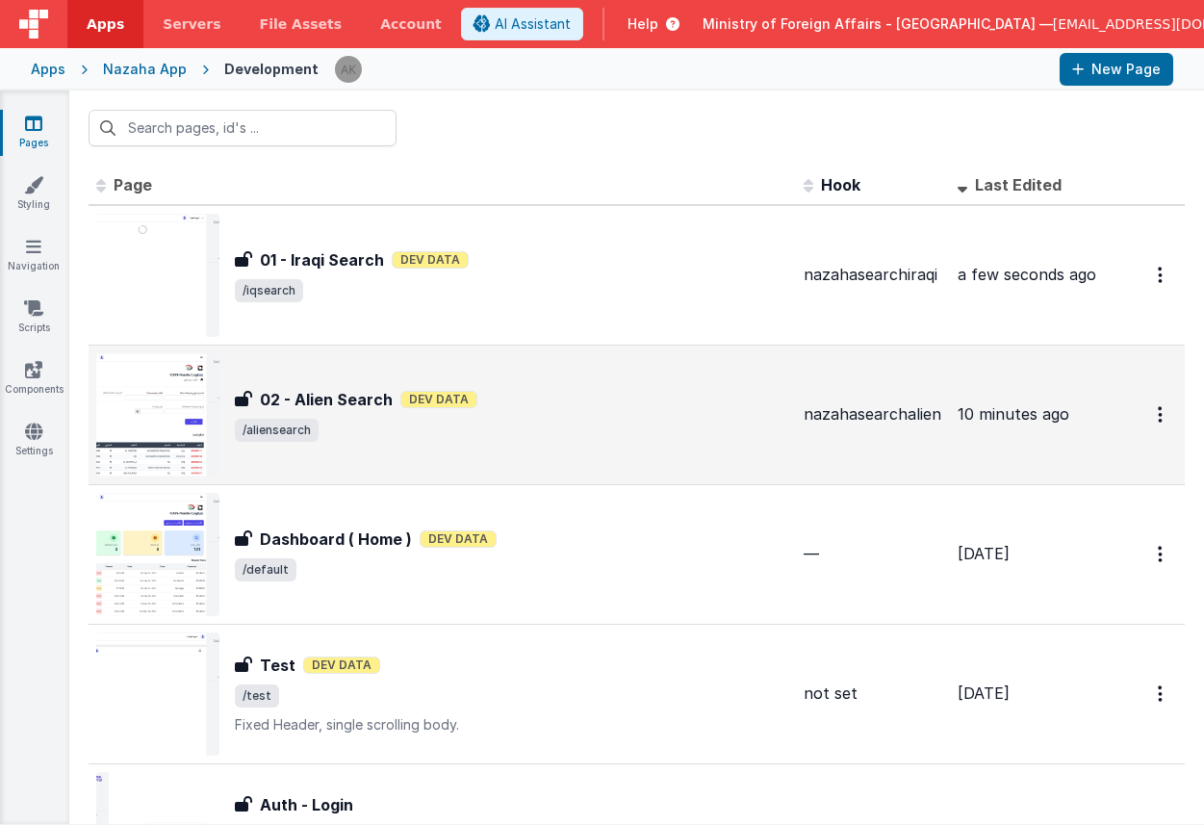
click at [194, 387] on img at bounding box center [157, 414] width 123 height 123
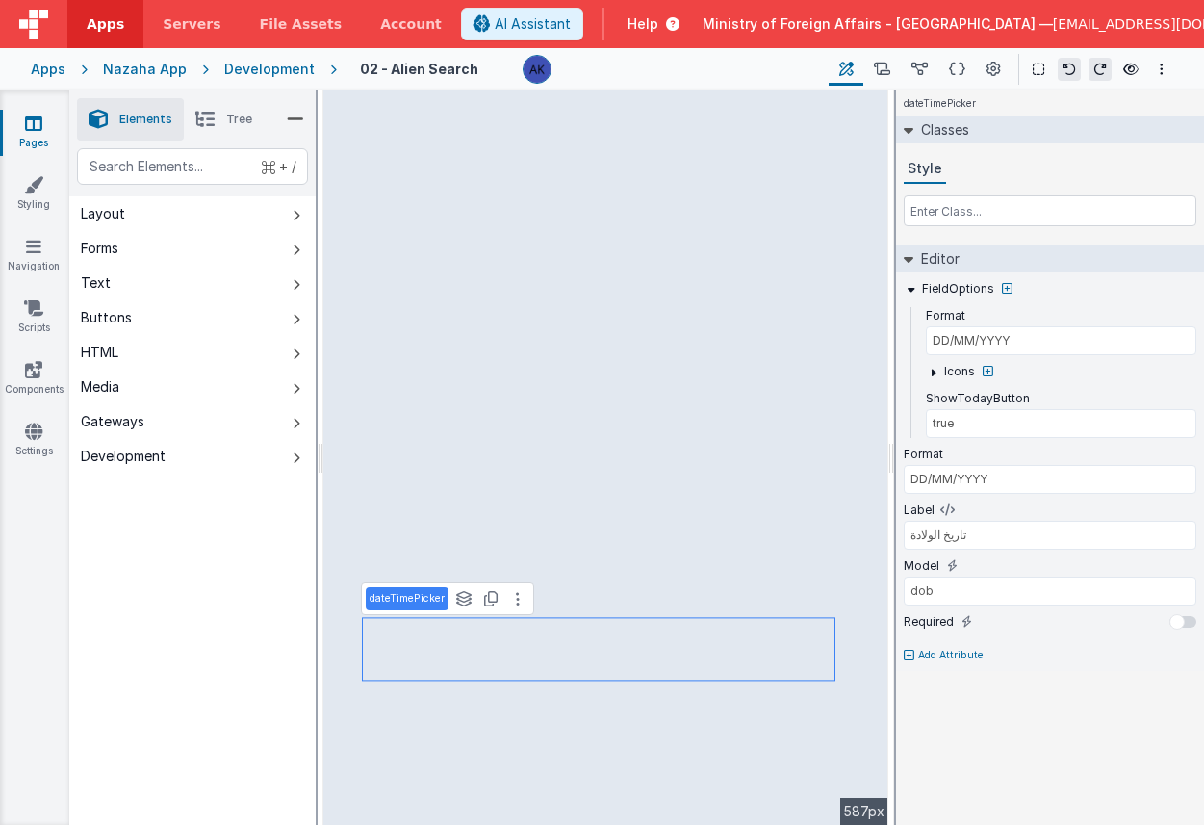
click at [949, 648] on p "Add Attribute" at bounding box center [951, 655] width 65 height 15
type input "placeholder"
click at [1008, 664] on input "text" at bounding box center [1050, 674] width 293 height 29
type input "DD/MM/YYYY"
type input "firstName"
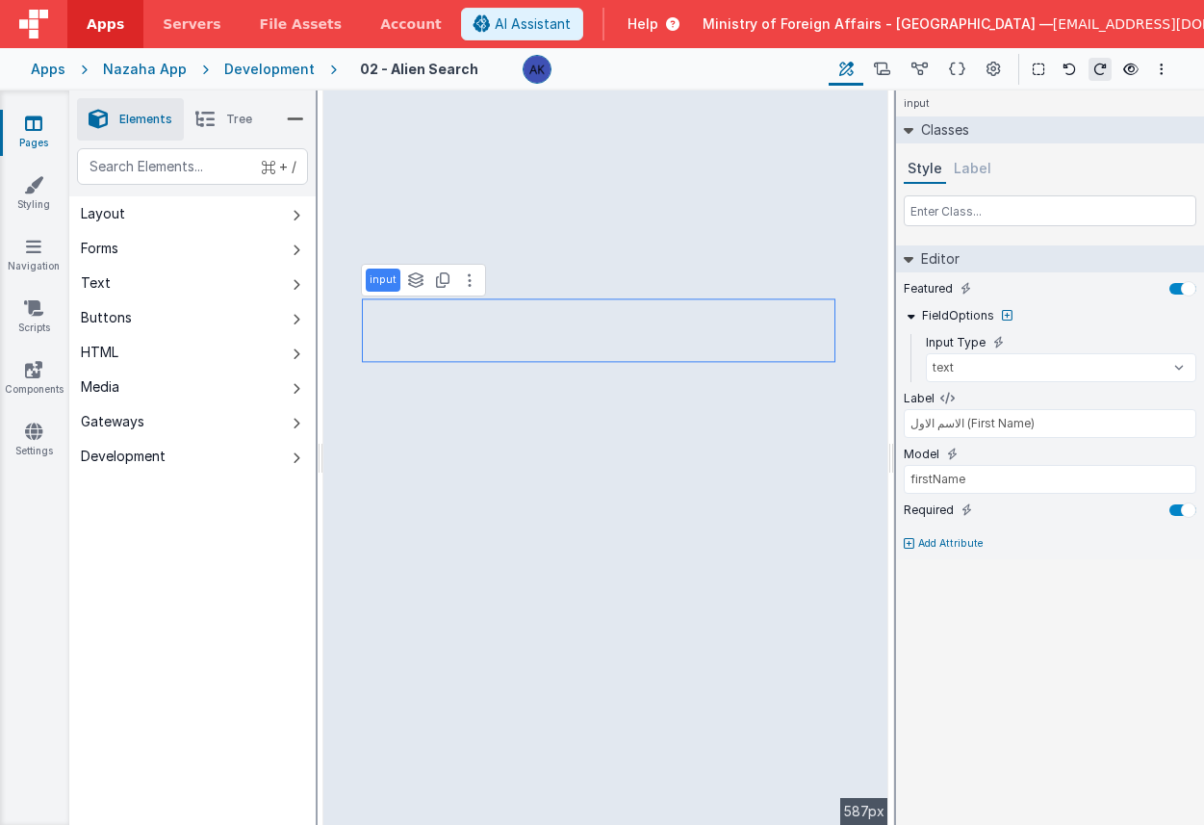
click at [298, 69] on div "Development" at bounding box center [269, 69] width 91 height 19
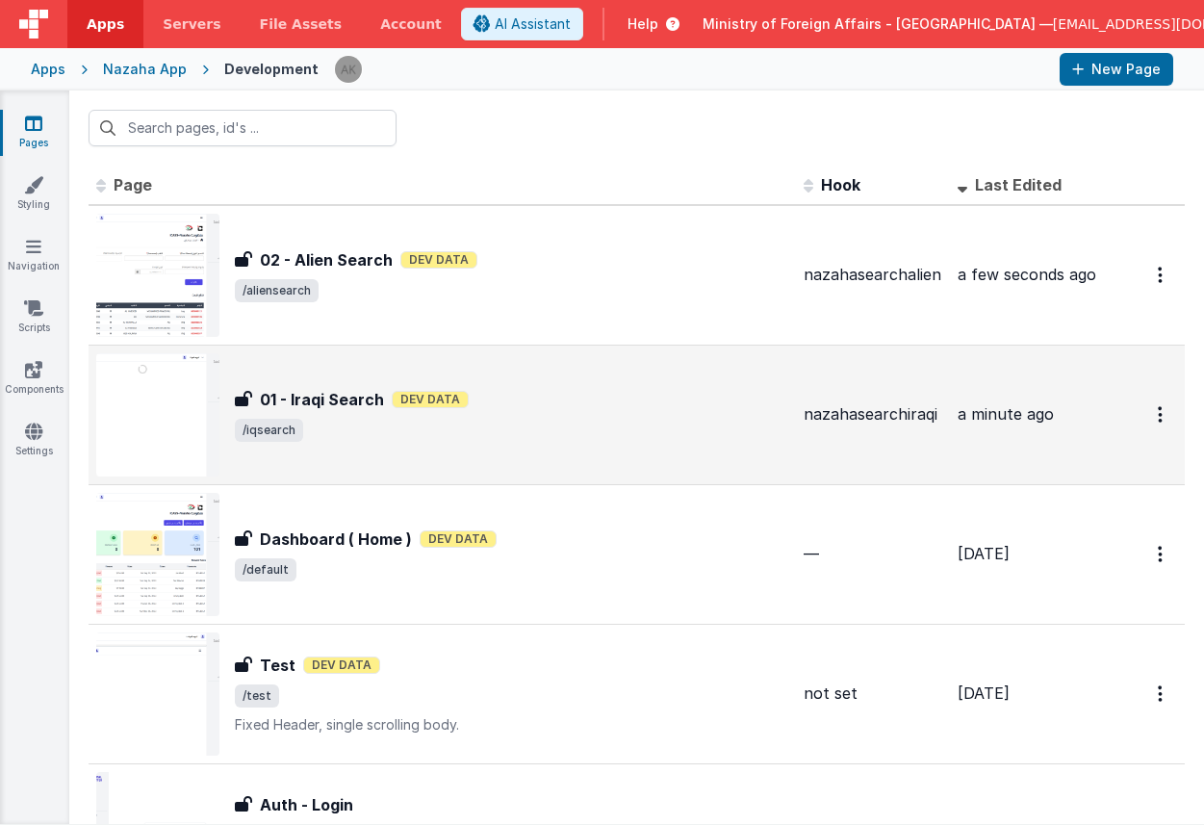
click at [190, 419] on img at bounding box center [157, 414] width 123 height 123
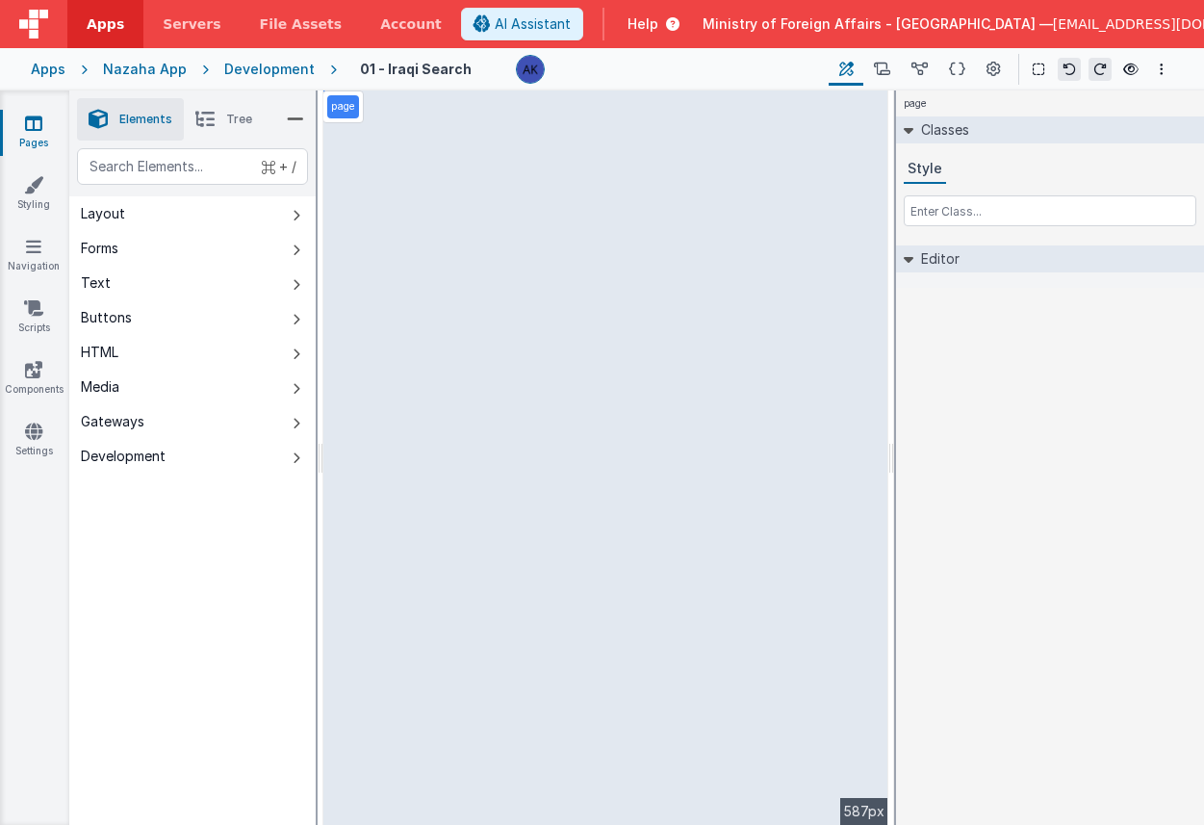
click at [284, 65] on div "Development" at bounding box center [269, 69] width 91 height 19
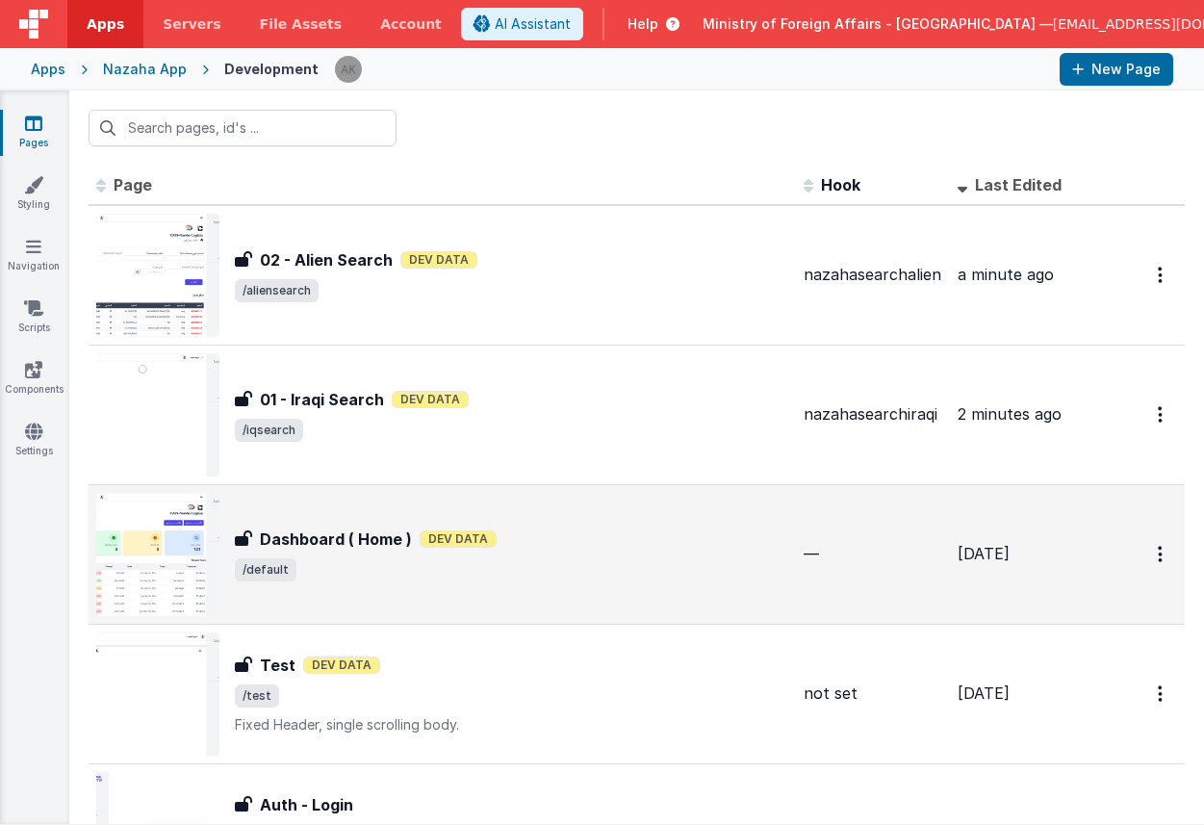
click at [198, 526] on img at bounding box center [157, 554] width 123 height 123
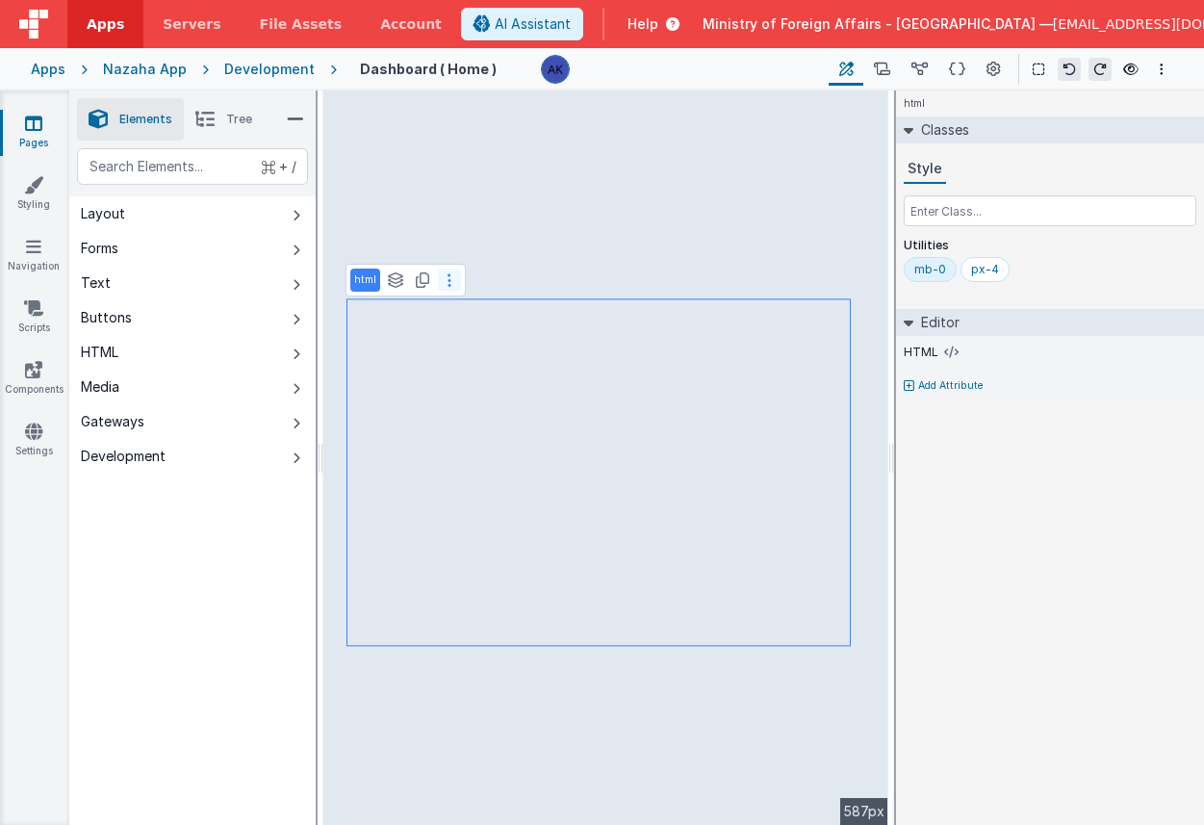
click at [453, 285] on button at bounding box center [449, 280] width 23 height 23
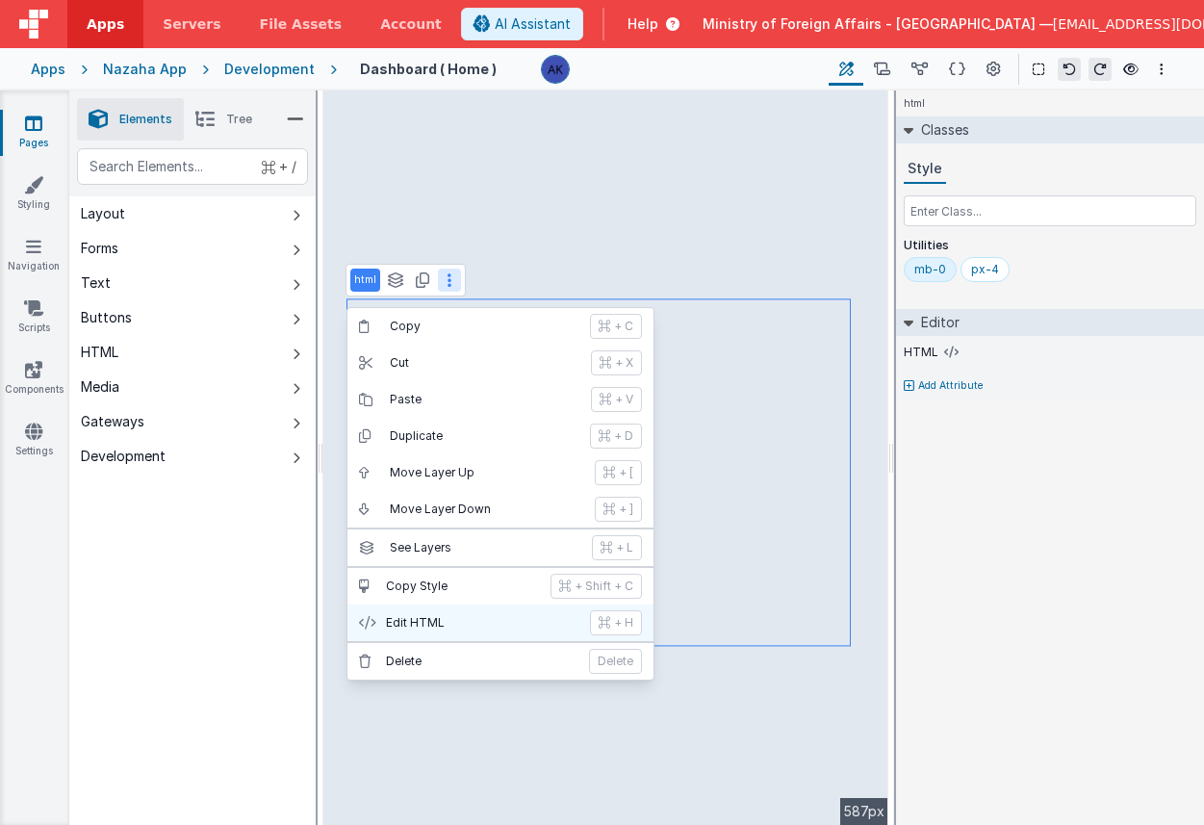
click at [512, 622] on p "Edit HTML" at bounding box center [482, 622] width 193 height 15
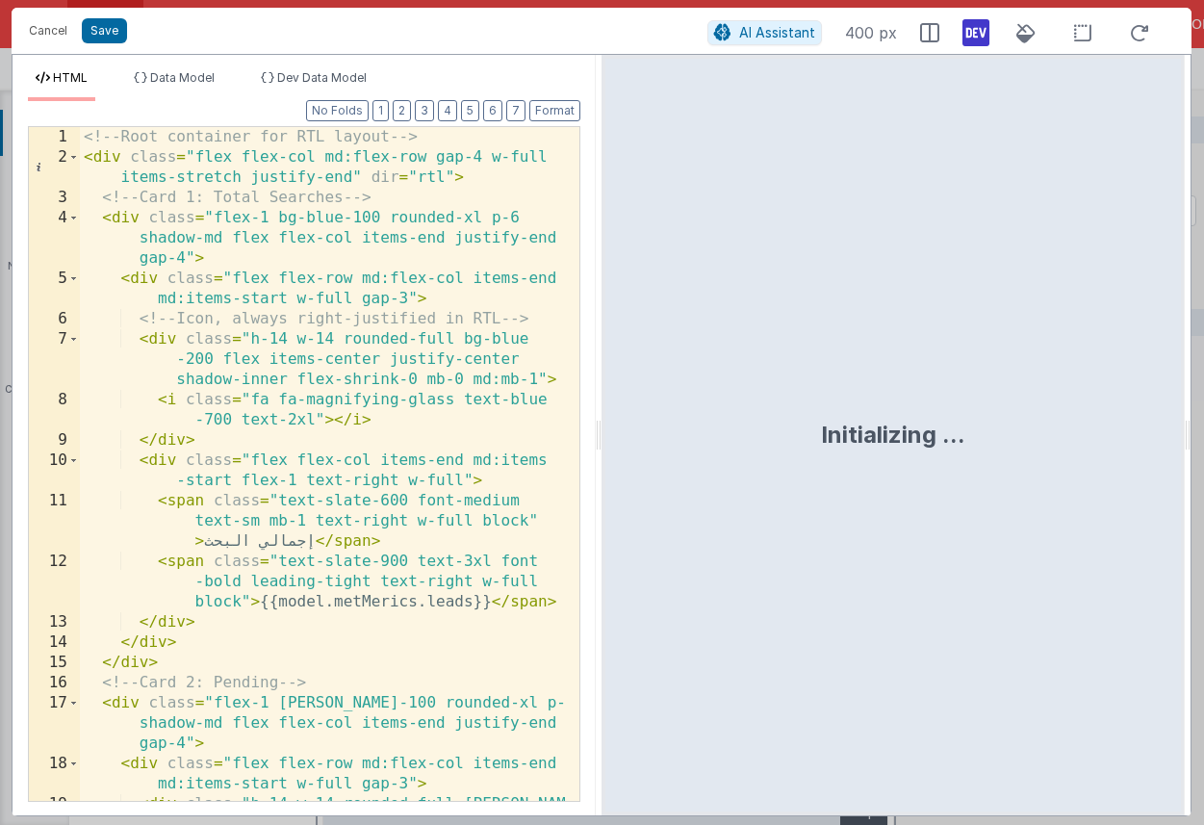
click at [493, 592] on div "<!-- Root container for RTL layout --> < div class = "flex flex-col md:flex-row…" at bounding box center [322, 504] width 485 height 755
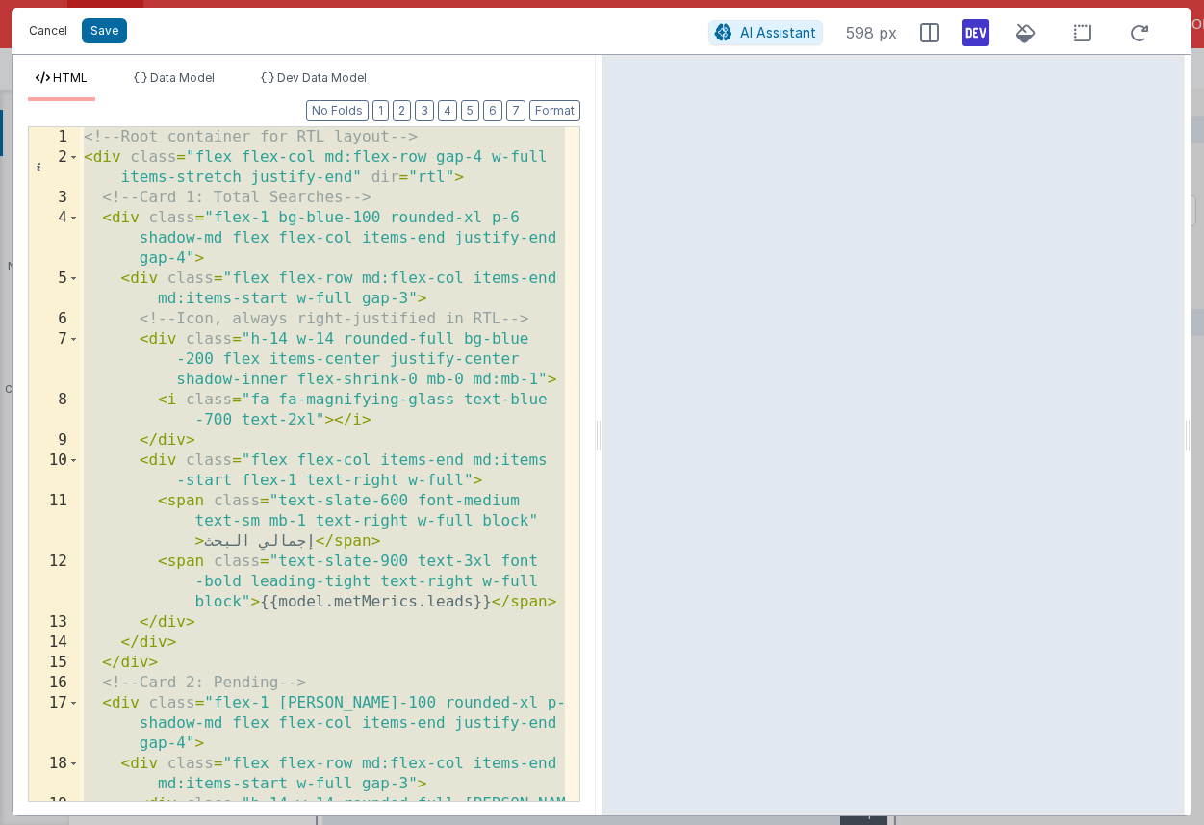
click at [44, 25] on button "Cancel" at bounding box center [48, 30] width 58 height 27
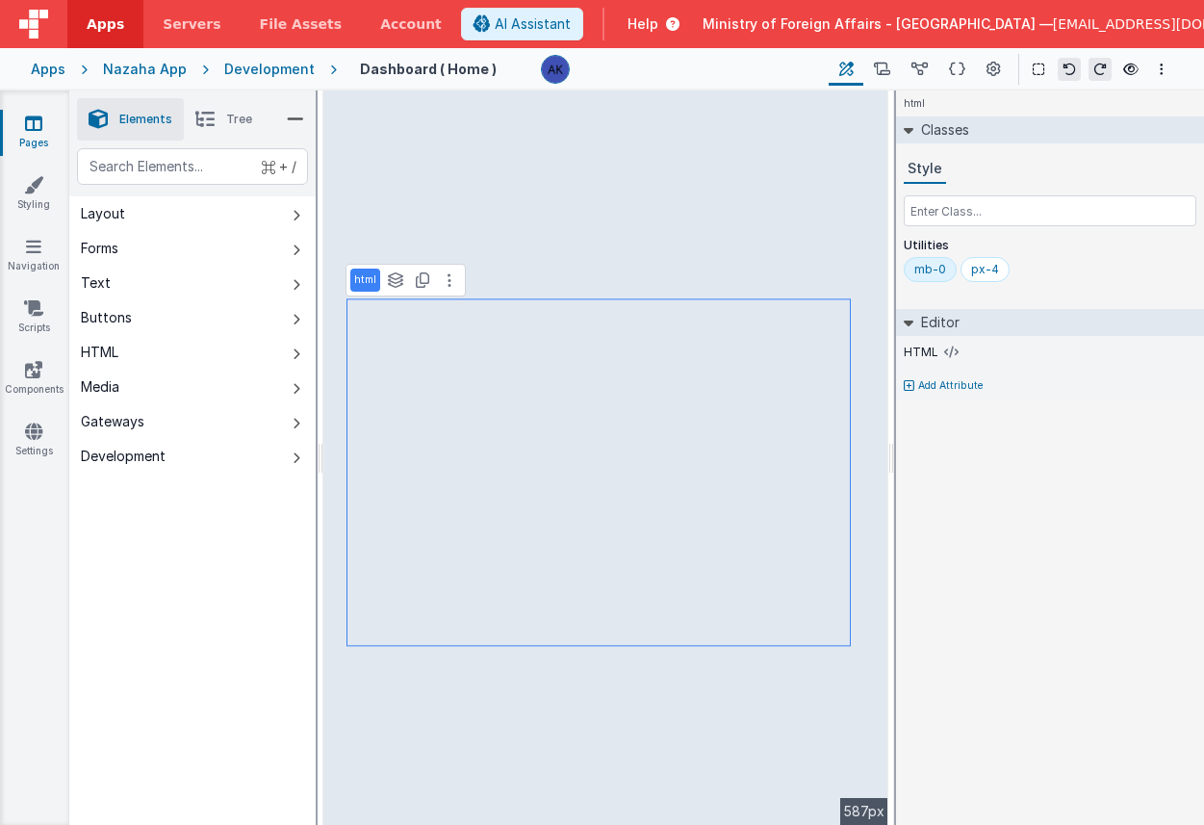
click at [49, 129] on link "Pages" at bounding box center [33, 133] width 69 height 39
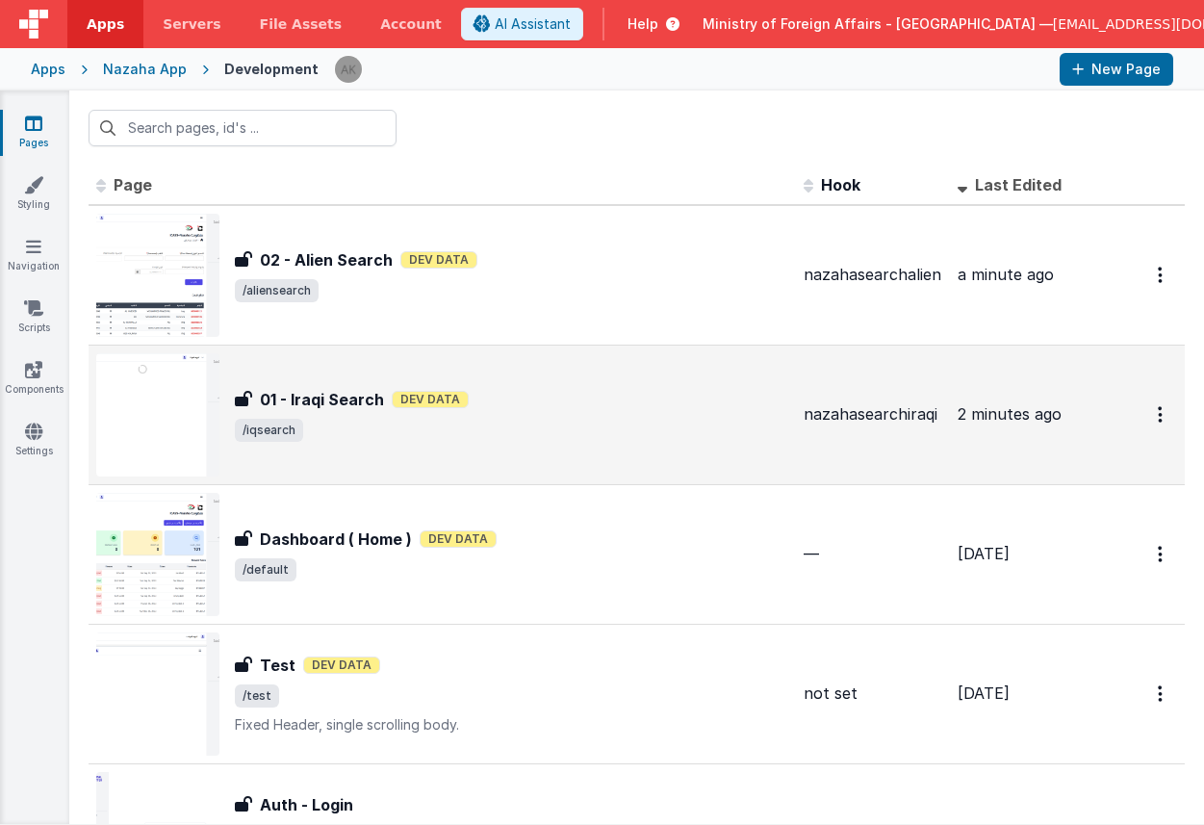
click at [201, 396] on img at bounding box center [157, 414] width 123 height 123
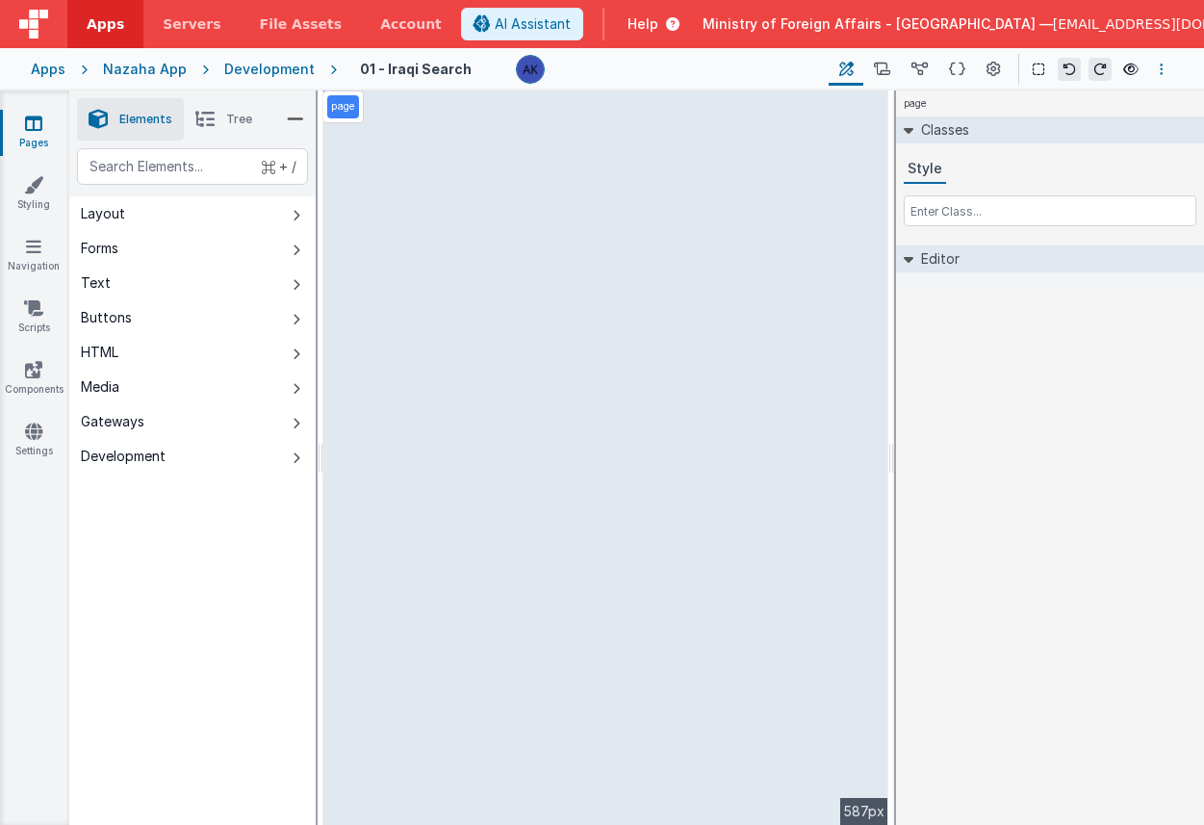
click at [1160, 66] on icon "Options" at bounding box center [1162, 69] width 4 height 13
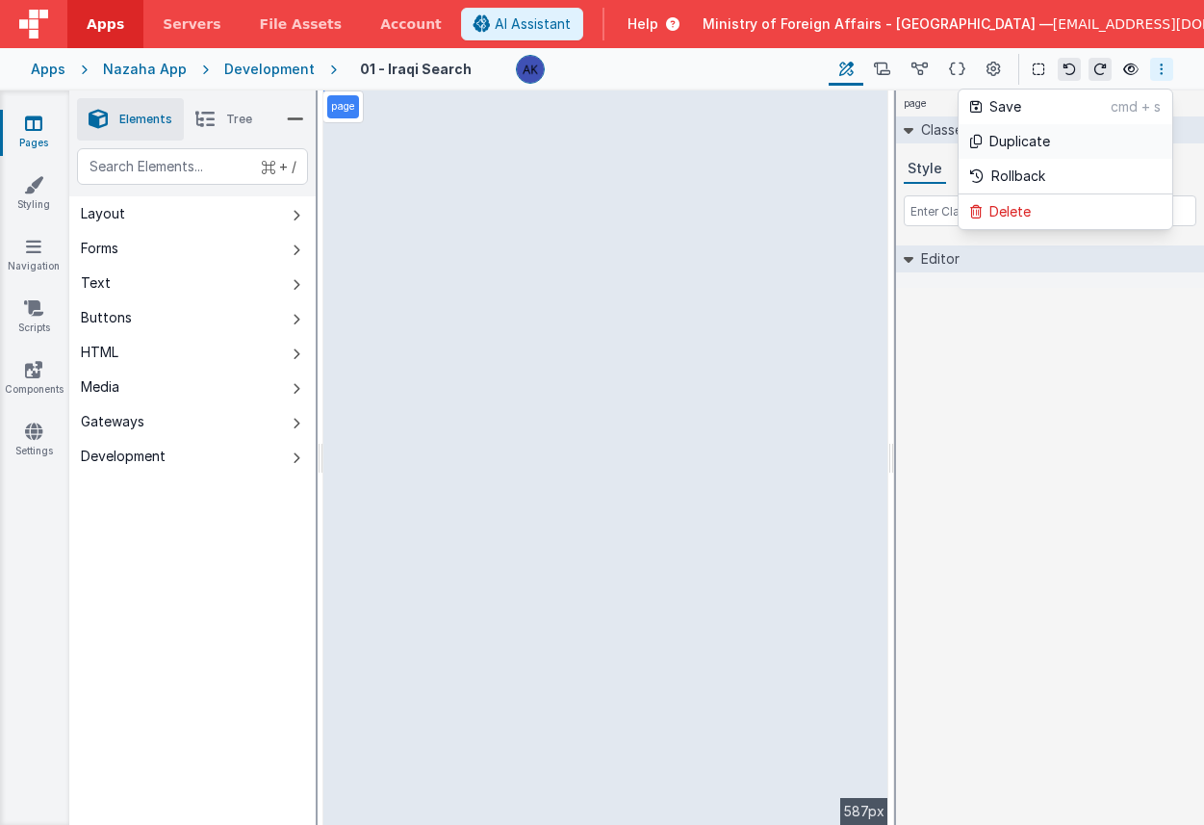
click at [1036, 142] on p "Duplicate" at bounding box center [1020, 141] width 61 height 19
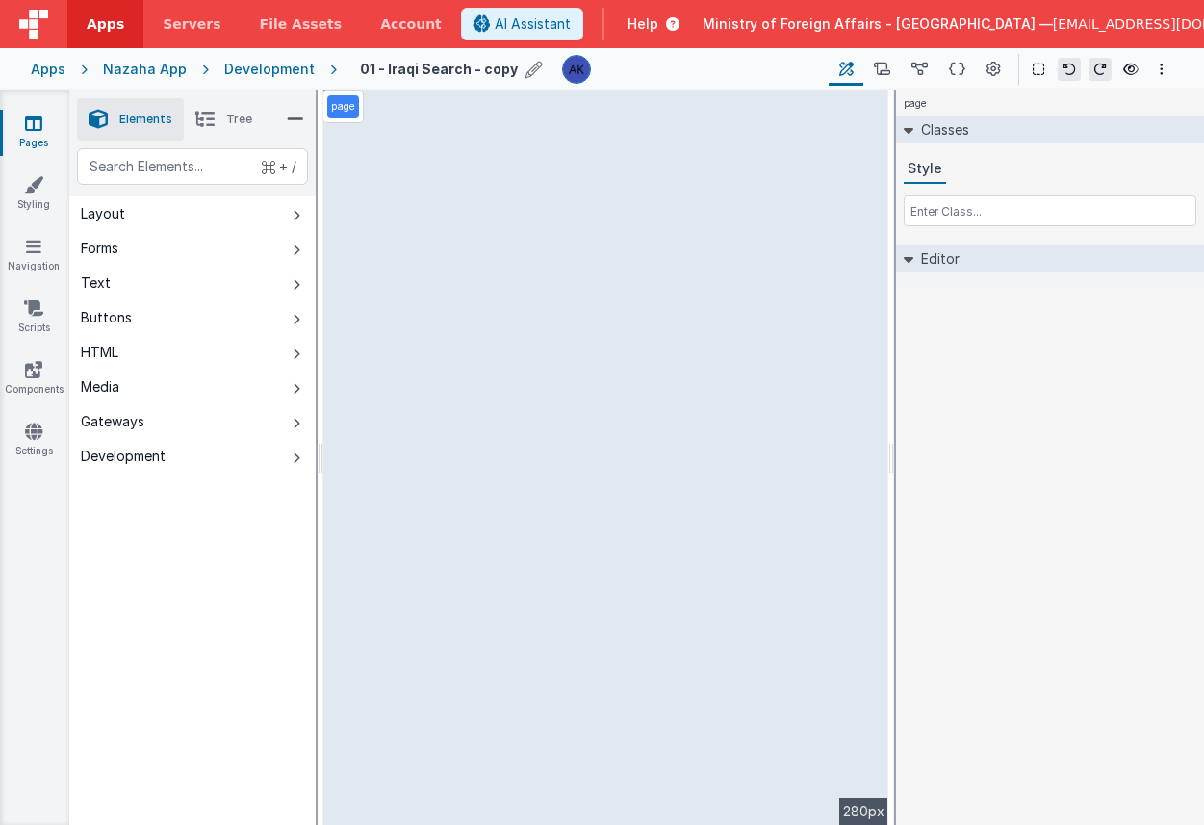
click at [526, 69] on icon at bounding box center [534, 69] width 17 height 27
click at [353, 69] on input "01 - Iraqi Search - copy" at bounding box center [444, 69] width 240 height 29
drag, startPoint x: 372, startPoint y: 66, endPoint x: 450, endPoint y: 70, distance: 78.1
click at [450, 70] on input "04 - Iraqi Search - copy" at bounding box center [444, 69] width 240 height 29
click at [504, 69] on input "04 - SearchTable - copy" at bounding box center [444, 69] width 240 height 29
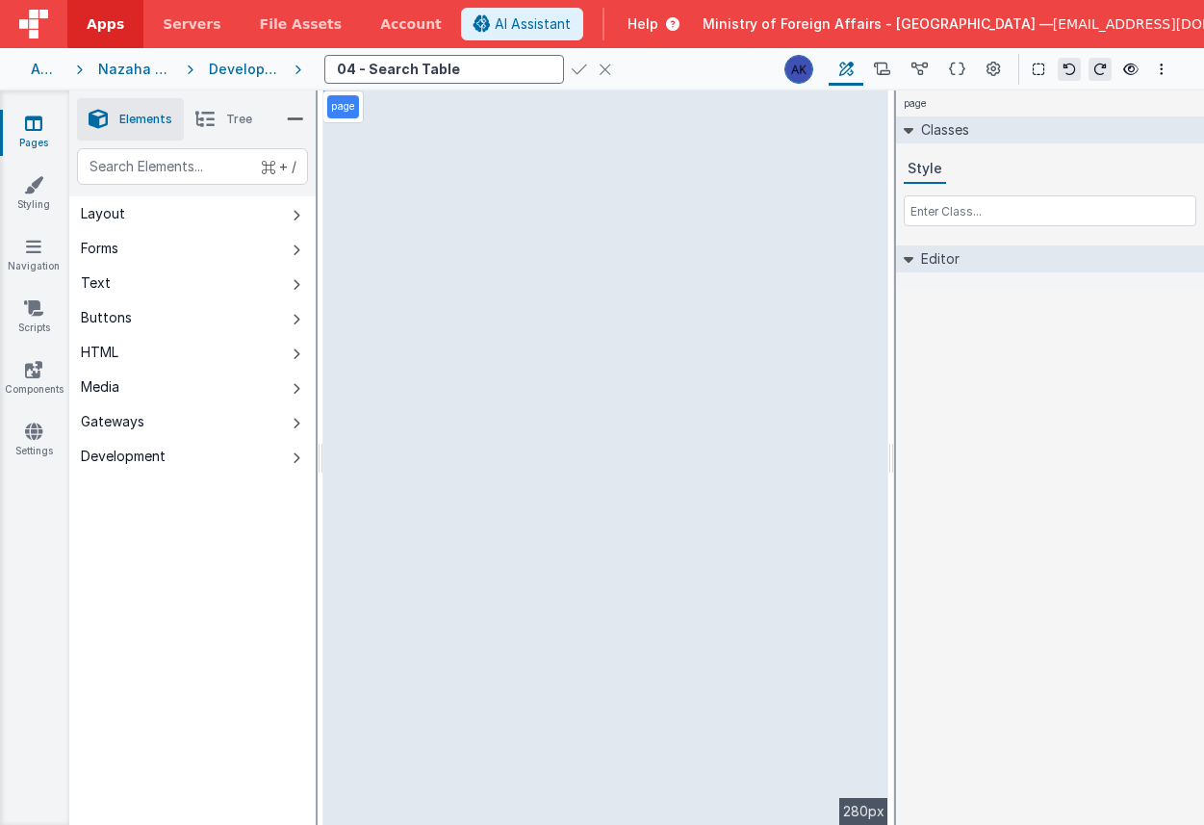
type input "04 - Search Table"
click at [572, 67] on icon at bounding box center [579, 69] width 15 height 27
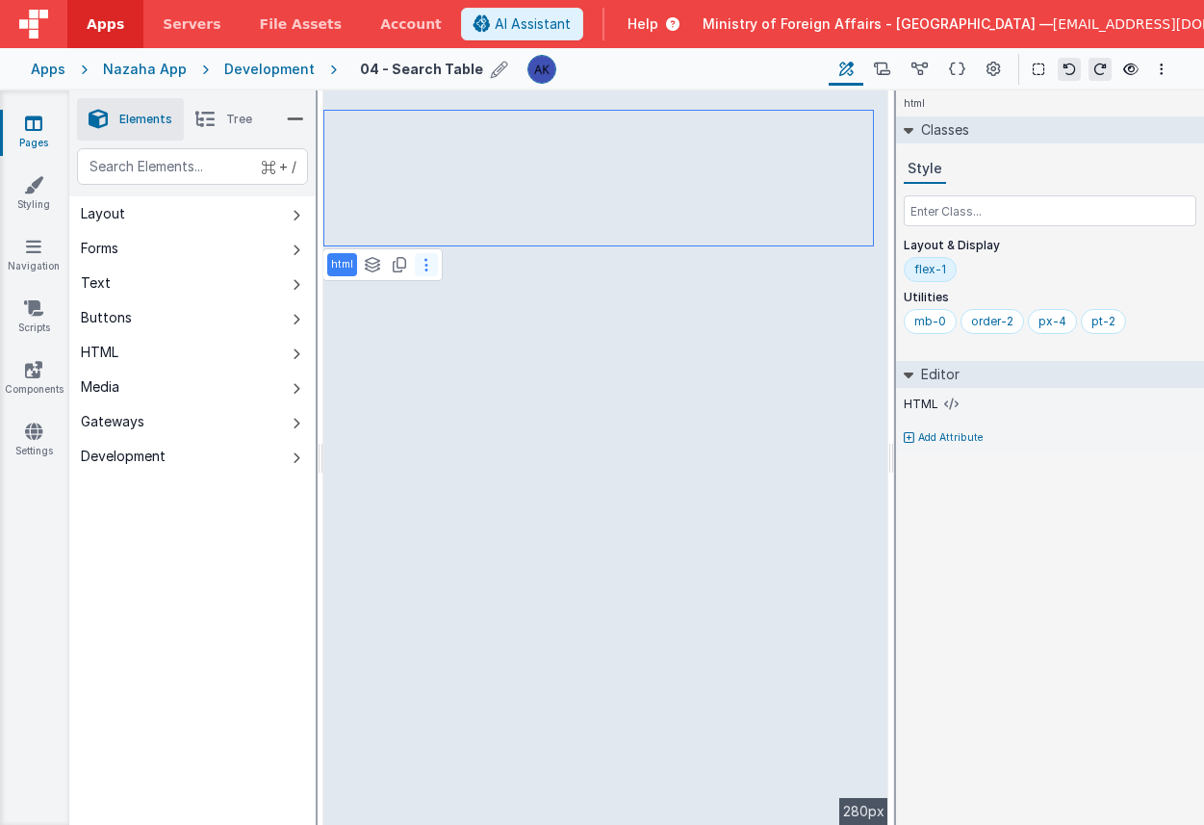
click at [425, 270] on icon at bounding box center [427, 264] width 4 height 15
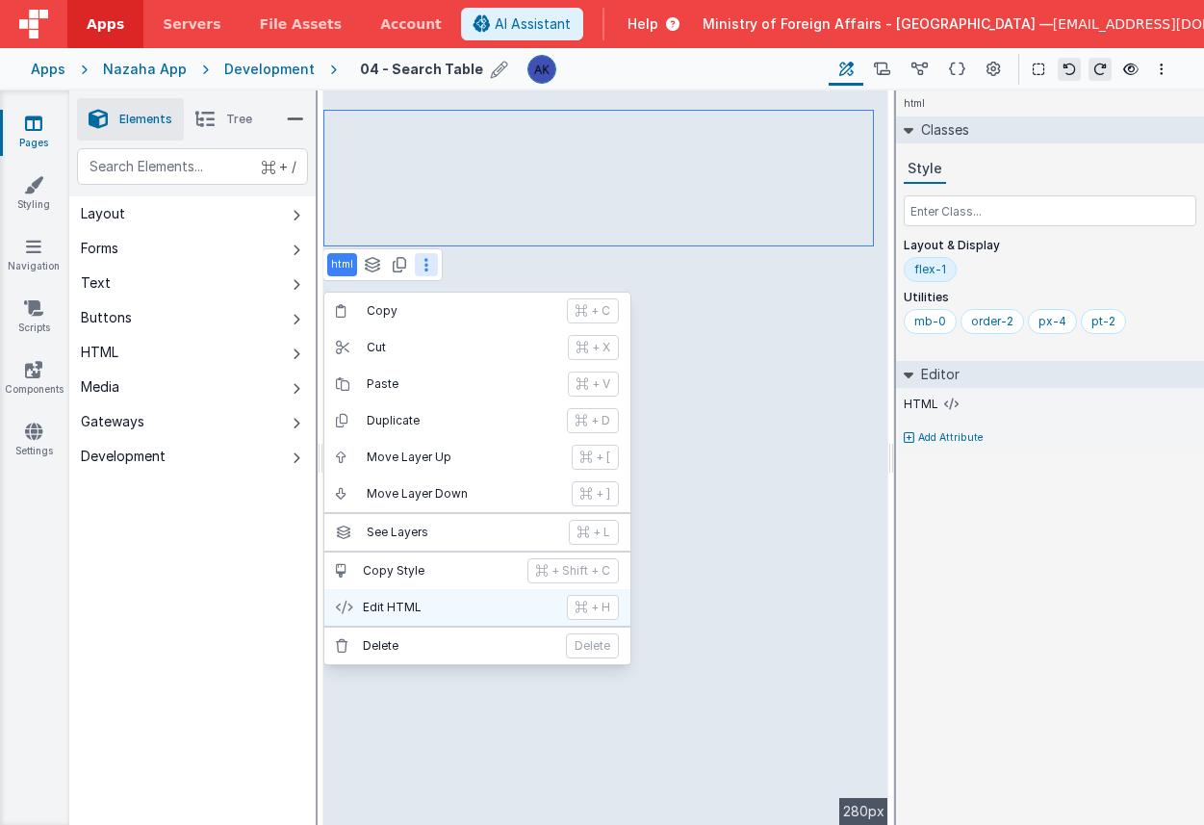
click at [441, 605] on p "Edit HTML" at bounding box center [459, 607] width 193 height 15
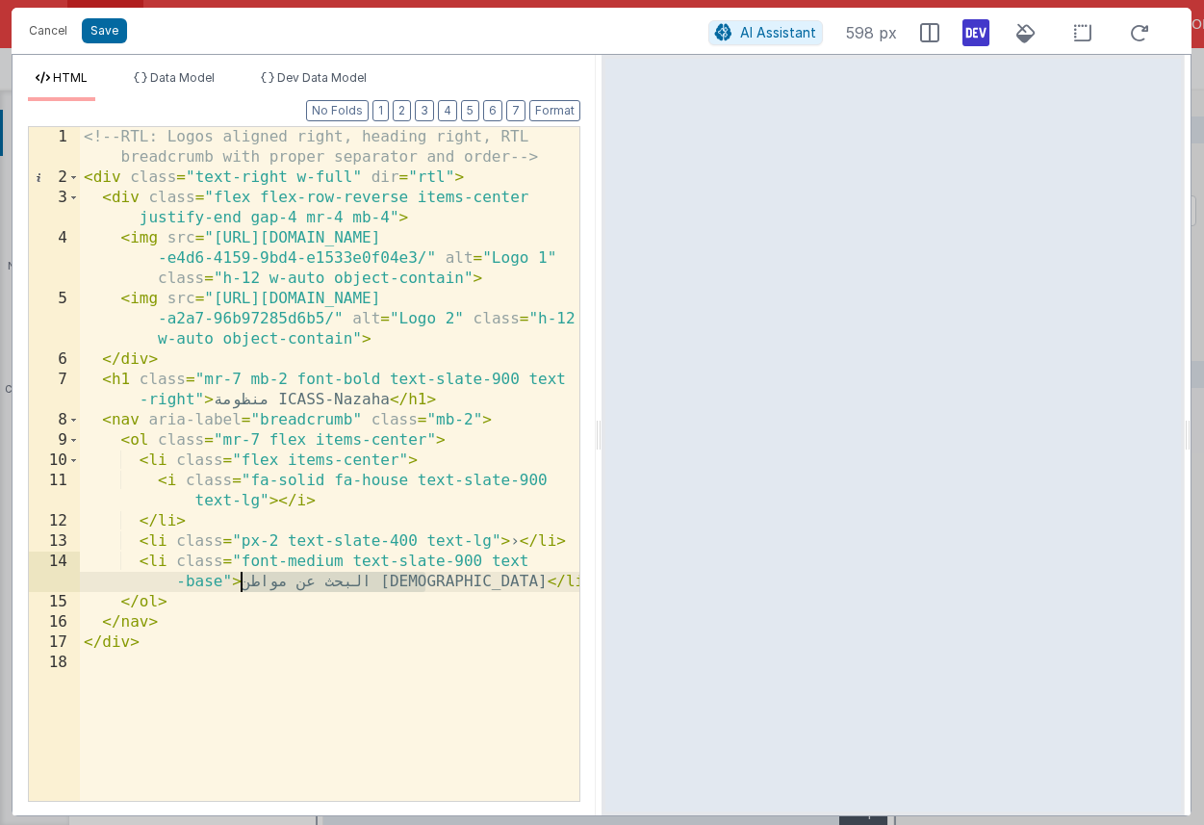
drag, startPoint x: 244, startPoint y: 586, endPoint x: 425, endPoint y: 579, distance: 181.2
click at [425, 579] on div "<!-- RTL: Logos aligned right, heading right, RTL breadcrumb with proper separa…" at bounding box center [330, 494] width 500 height 735
click at [98, 36] on button "Save" at bounding box center [104, 30] width 45 height 25
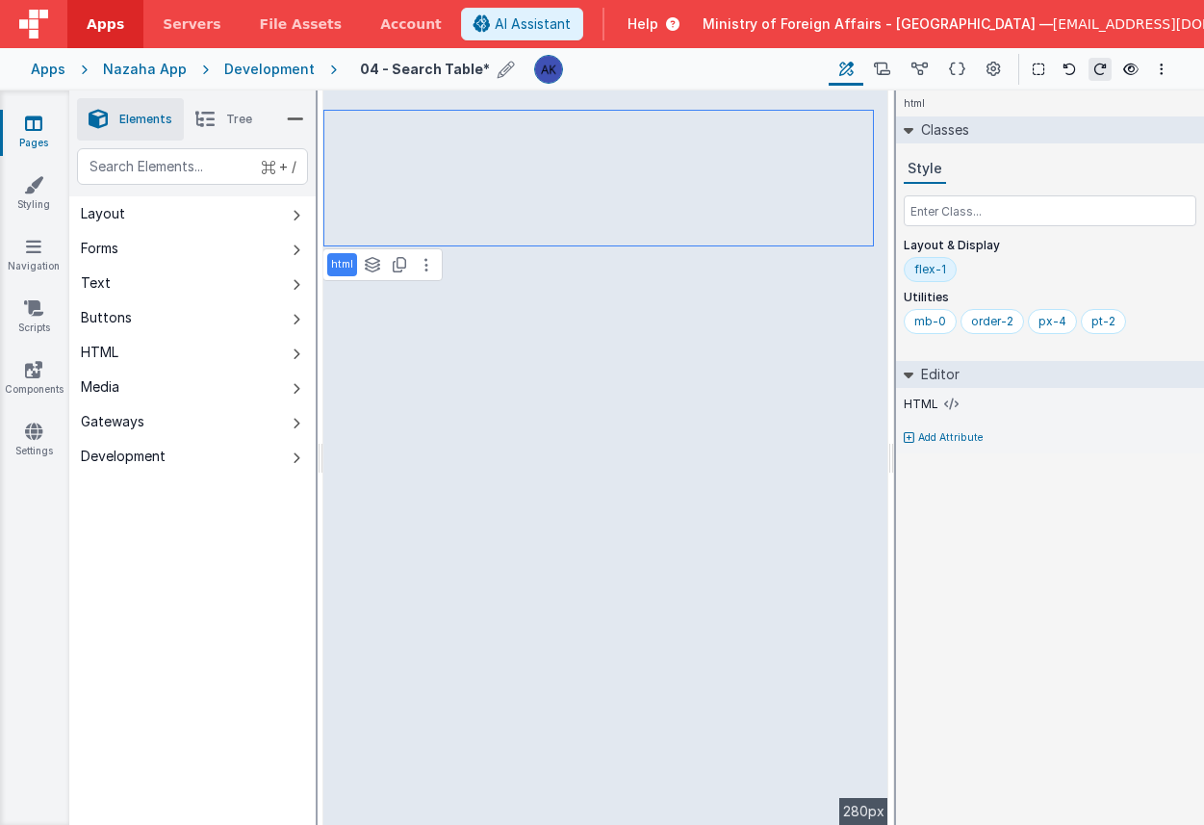
click at [498, 65] on icon at bounding box center [506, 69] width 17 height 27
click at [359, 66] on input "04 - Search Table" at bounding box center [444, 69] width 240 height 29
type input "03 - Search Table"
click at [572, 73] on icon at bounding box center [579, 69] width 15 height 27
click at [290, 71] on div "Development" at bounding box center [269, 69] width 91 height 19
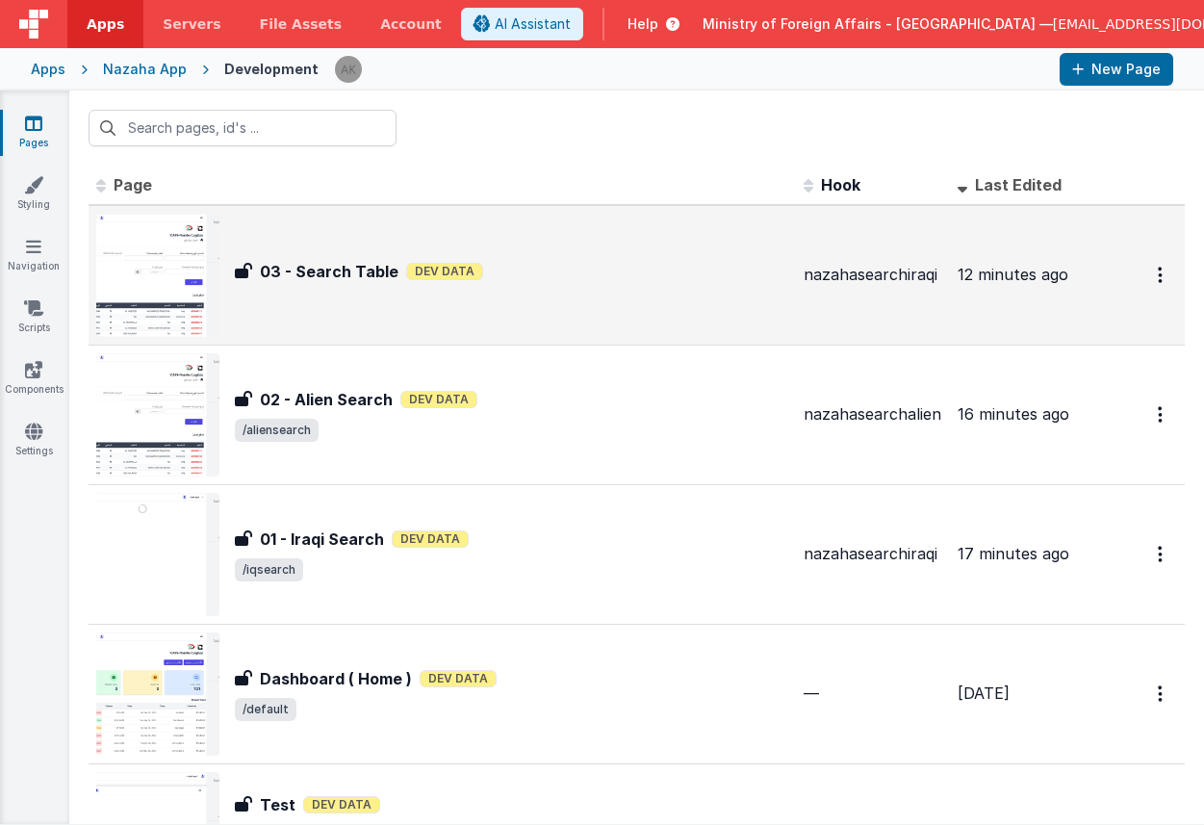
click at [161, 276] on img at bounding box center [157, 275] width 123 height 123
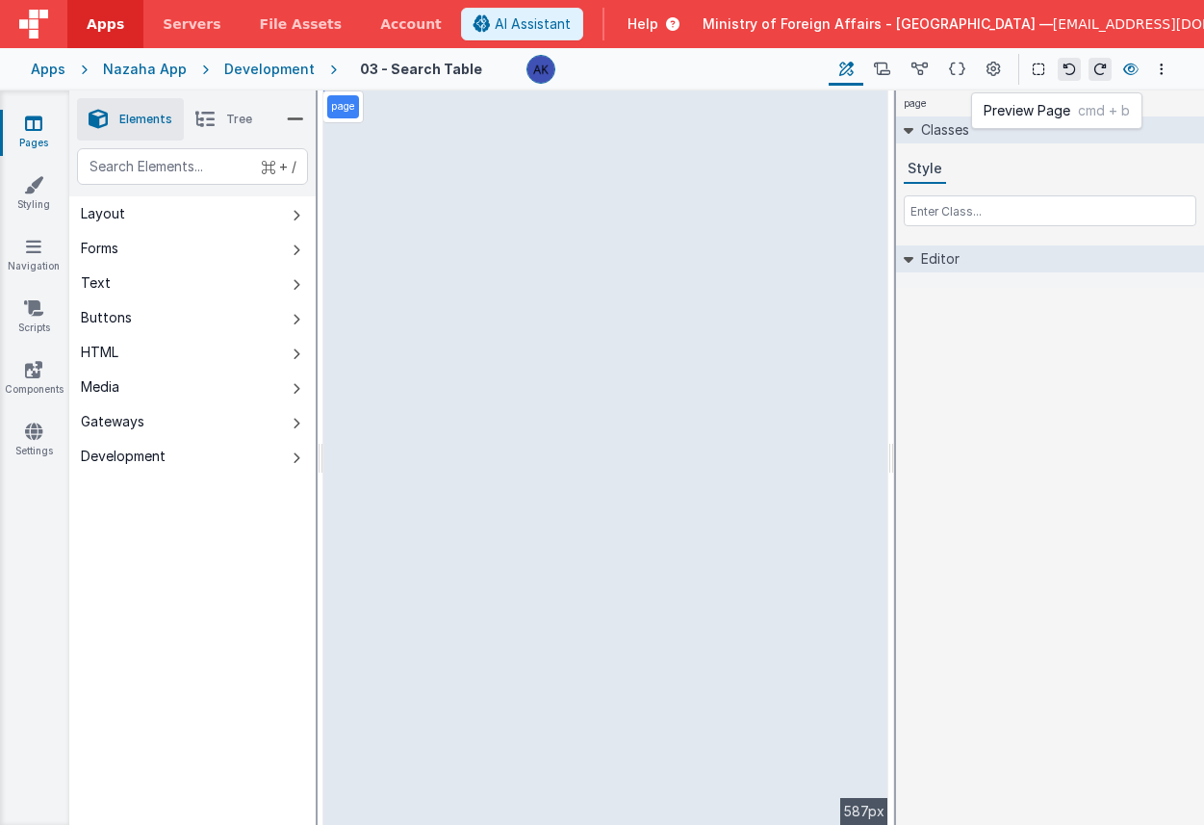
click at [1137, 70] on icon at bounding box center [1131, 69] width 15 height 13
click at [283, 70] on div "Development" at bounding box center [269, 69] width 91 height 19
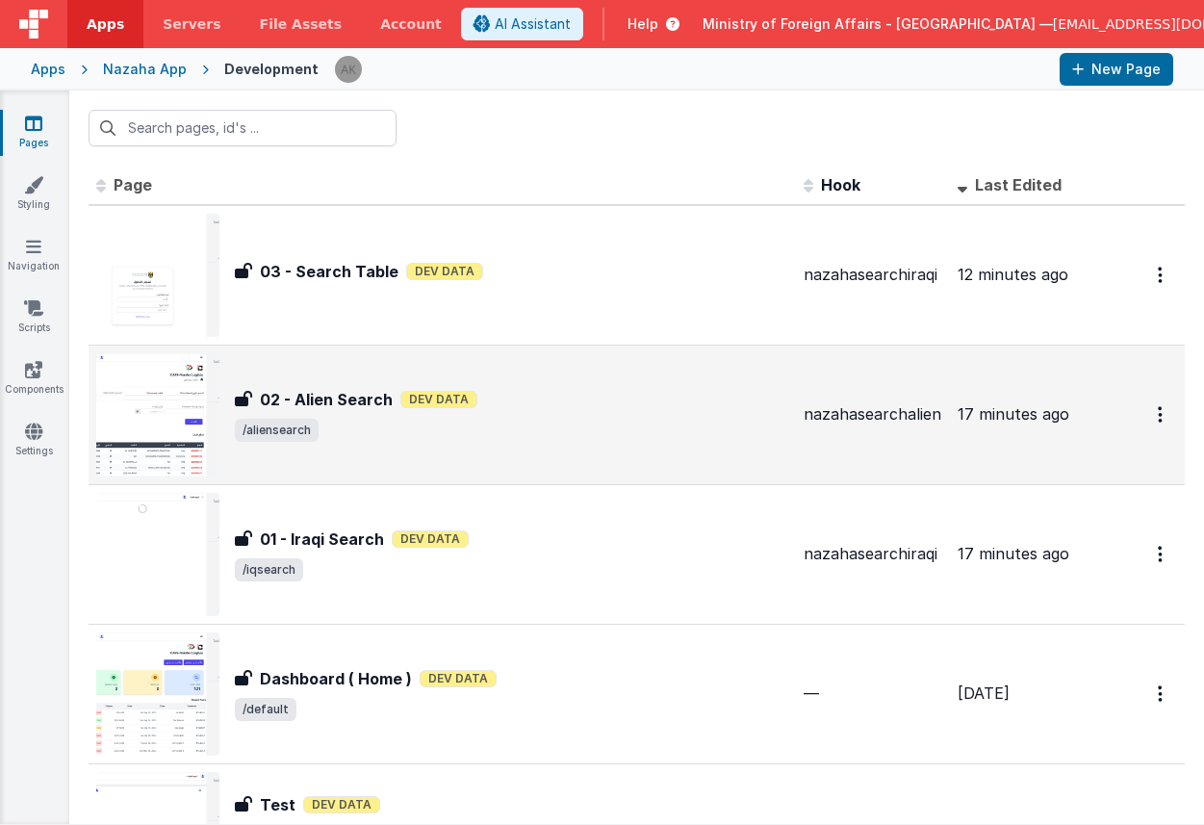
click at [158, 398] on img at bounding box center [157, 414] width 123 height 123
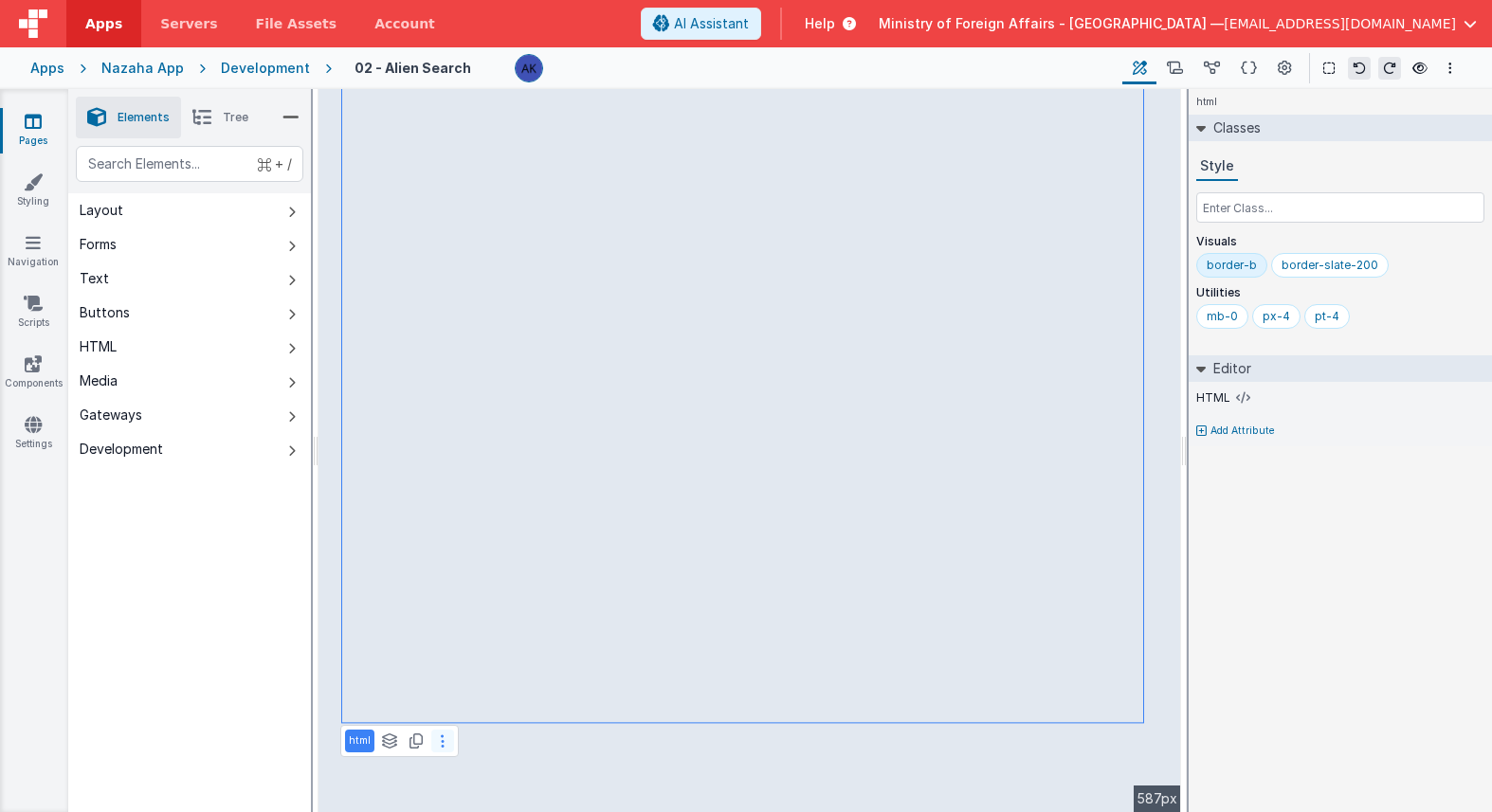
click at [442, 733] on icon at bounding box center [443, 740] width 4 height 15
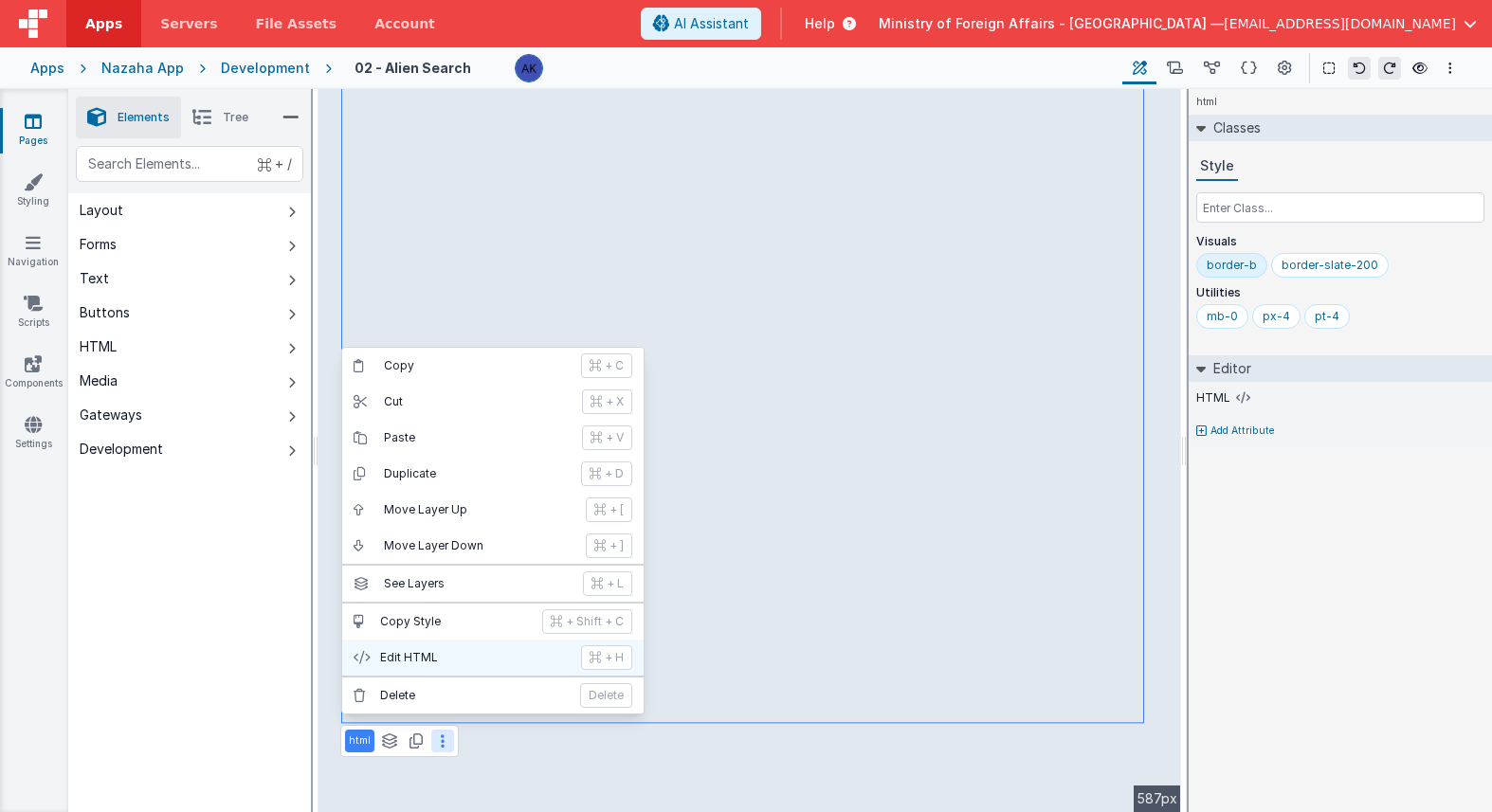
click at [469, 664] on p "Edit HTML" at bounding box center [475, 656] width 190 height 15
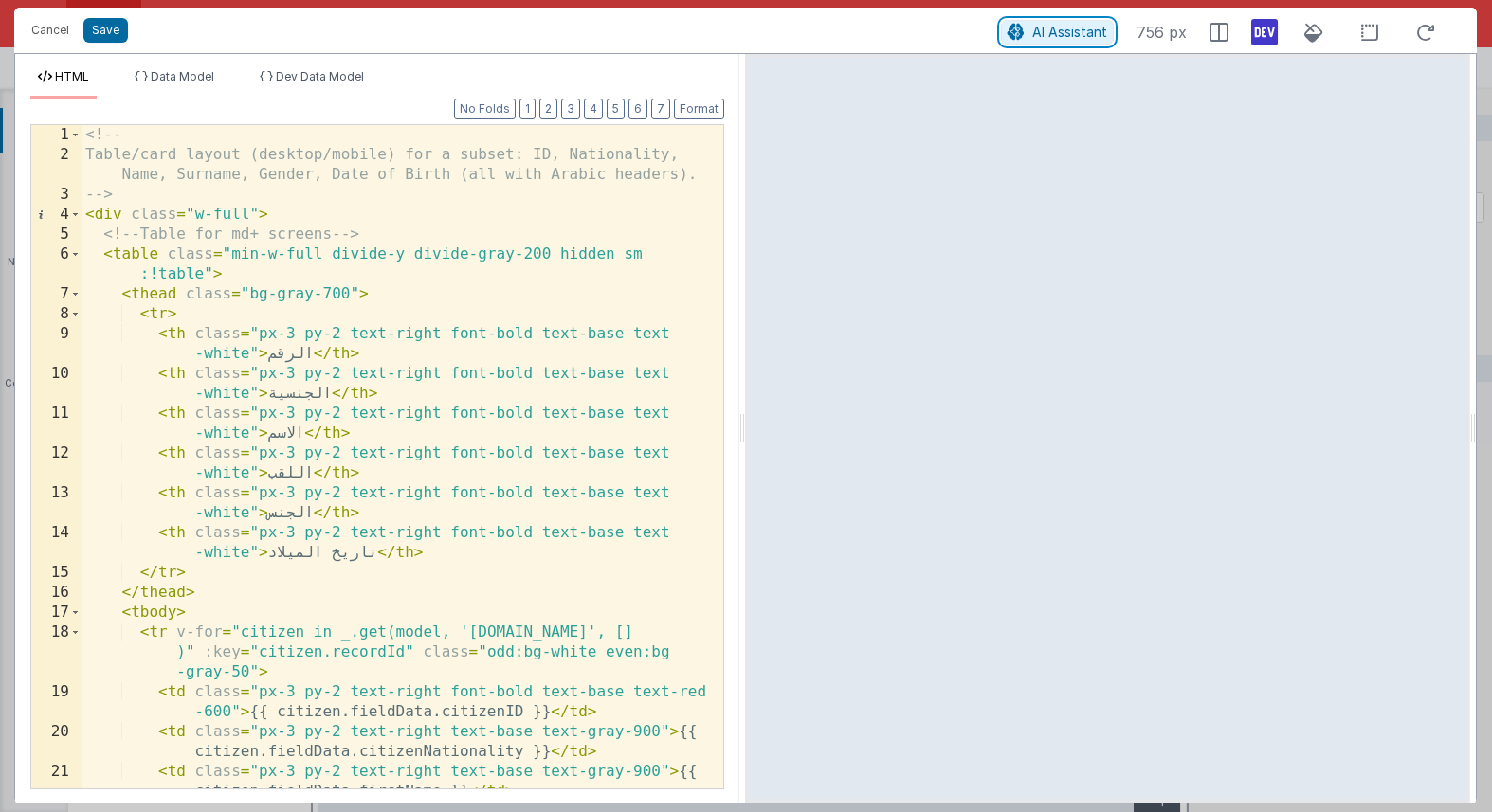
click at [1022, 40] on button "AI Assistant" at bounding box center [1058, 31] width 113 height 25
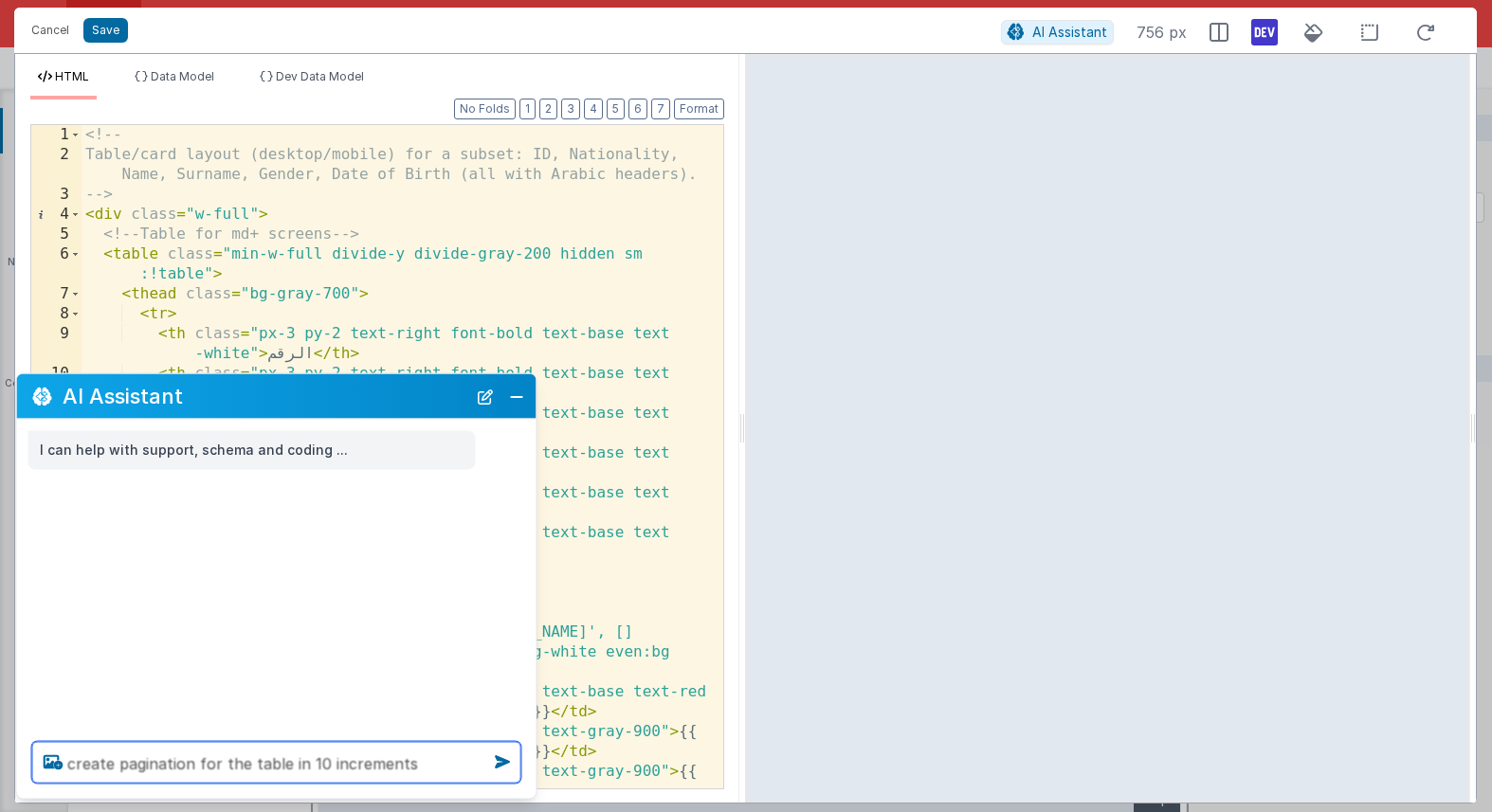
type textarea "create pagination for the table in 10 increments"
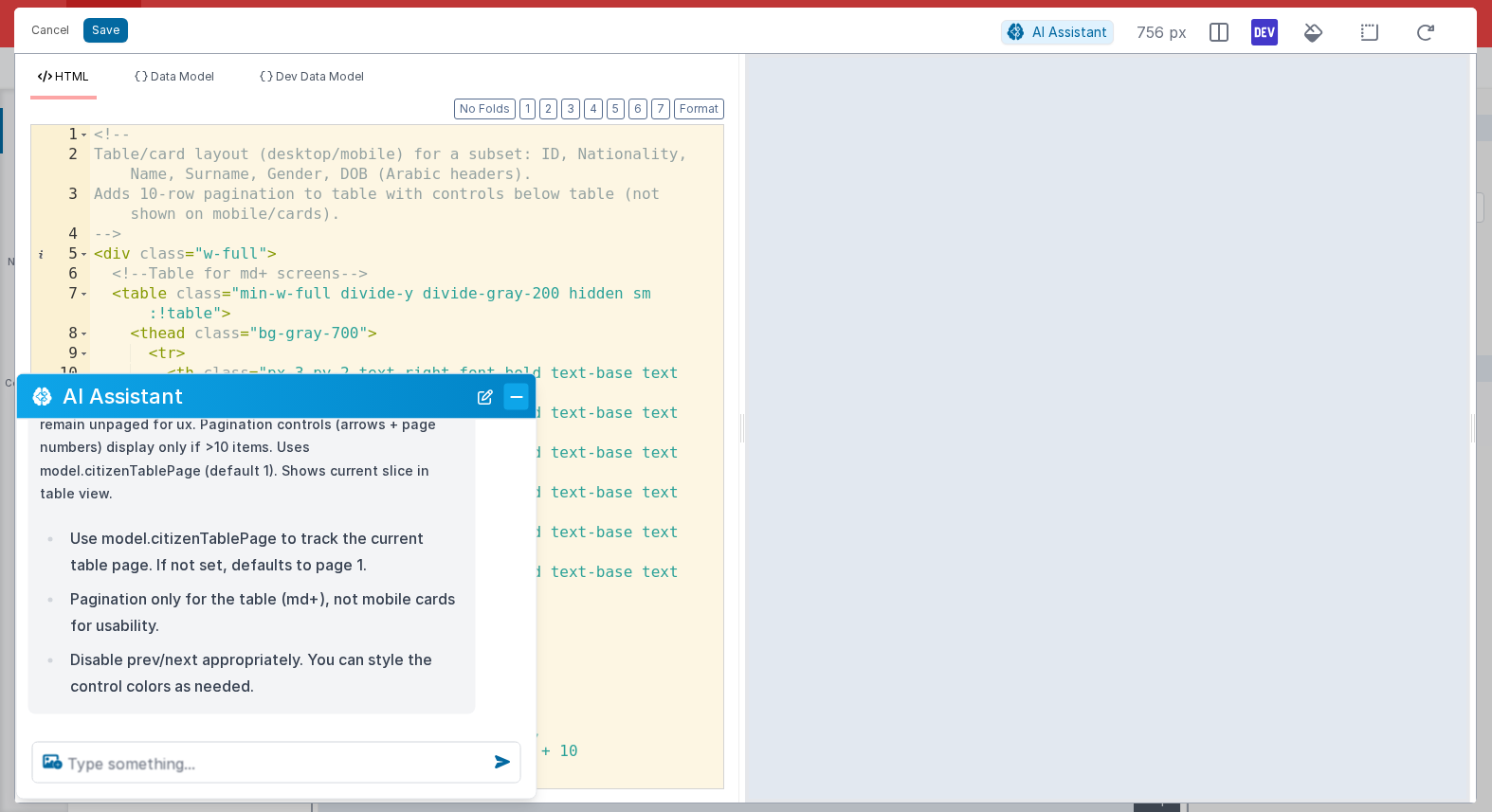
click at [528, 399] on button "Close" at bounding box center [516, 396] width 25 height 27
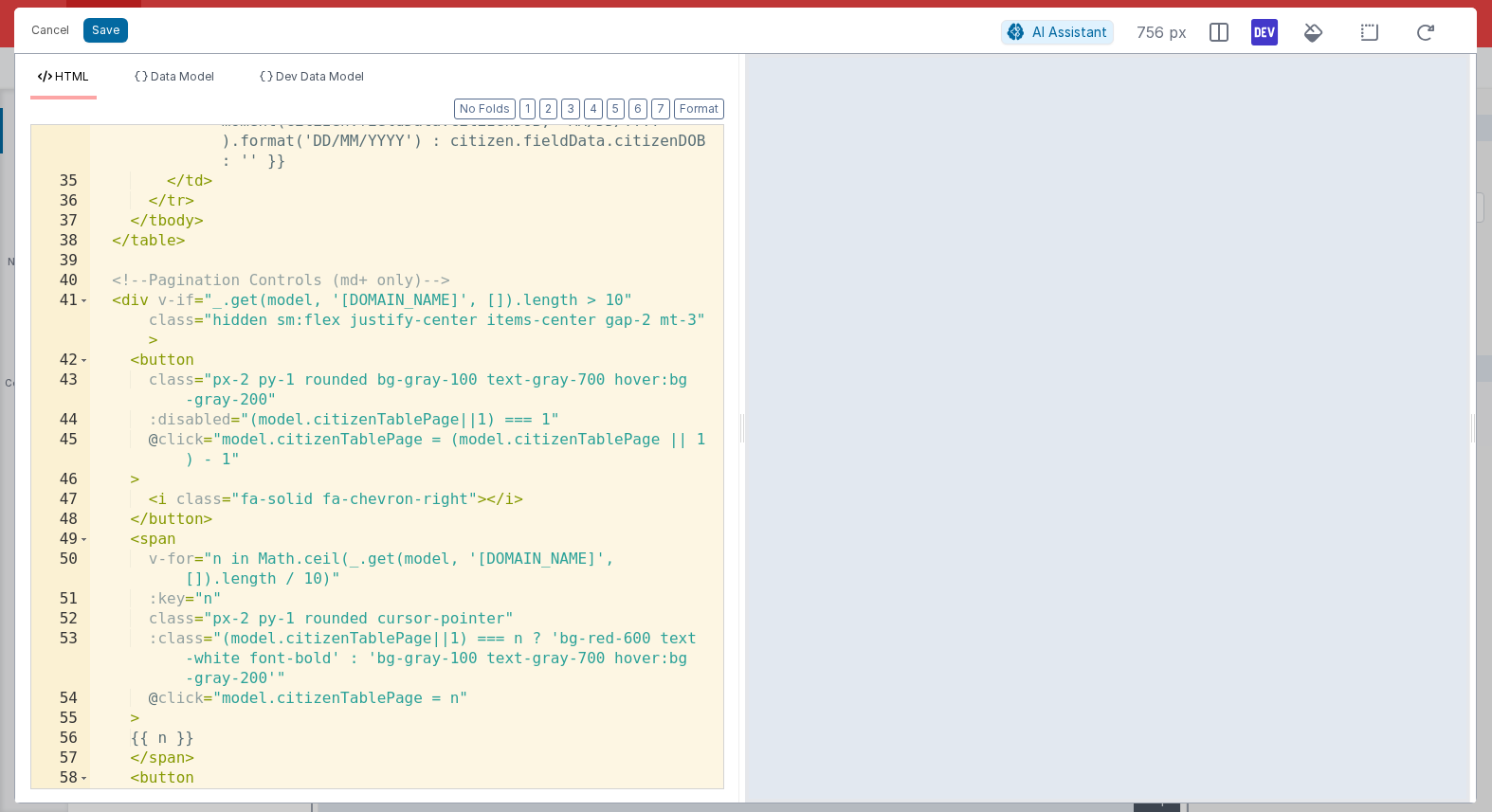
scroll to position [996, 0]
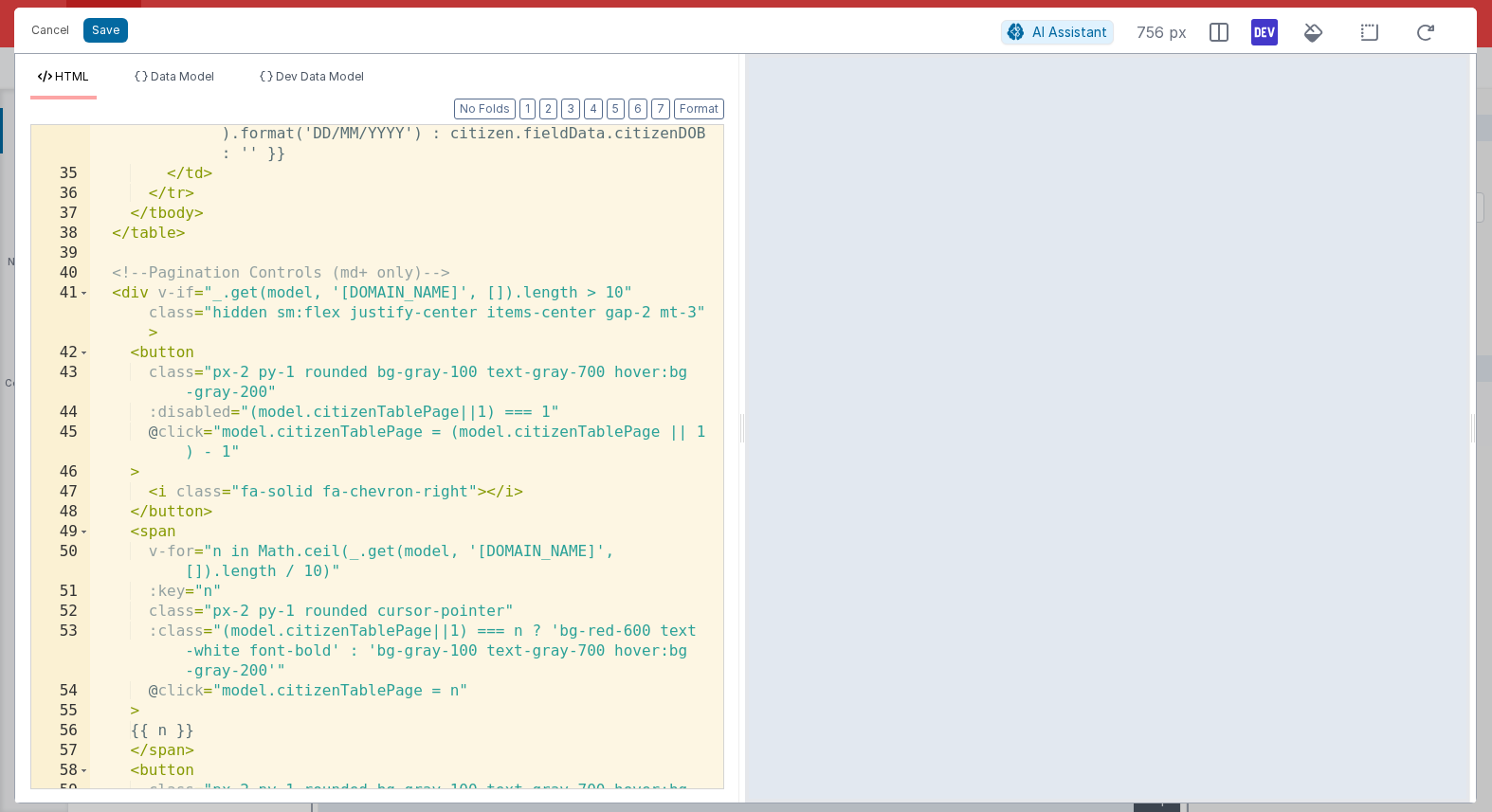
click at [546, 413] on div "{{ citizen.fieldData.citizenDOB ? moment(citizen .fieldData.citizenDOB, 'MM/DD/…" at bounding box center [399, 466] width 619 height 803
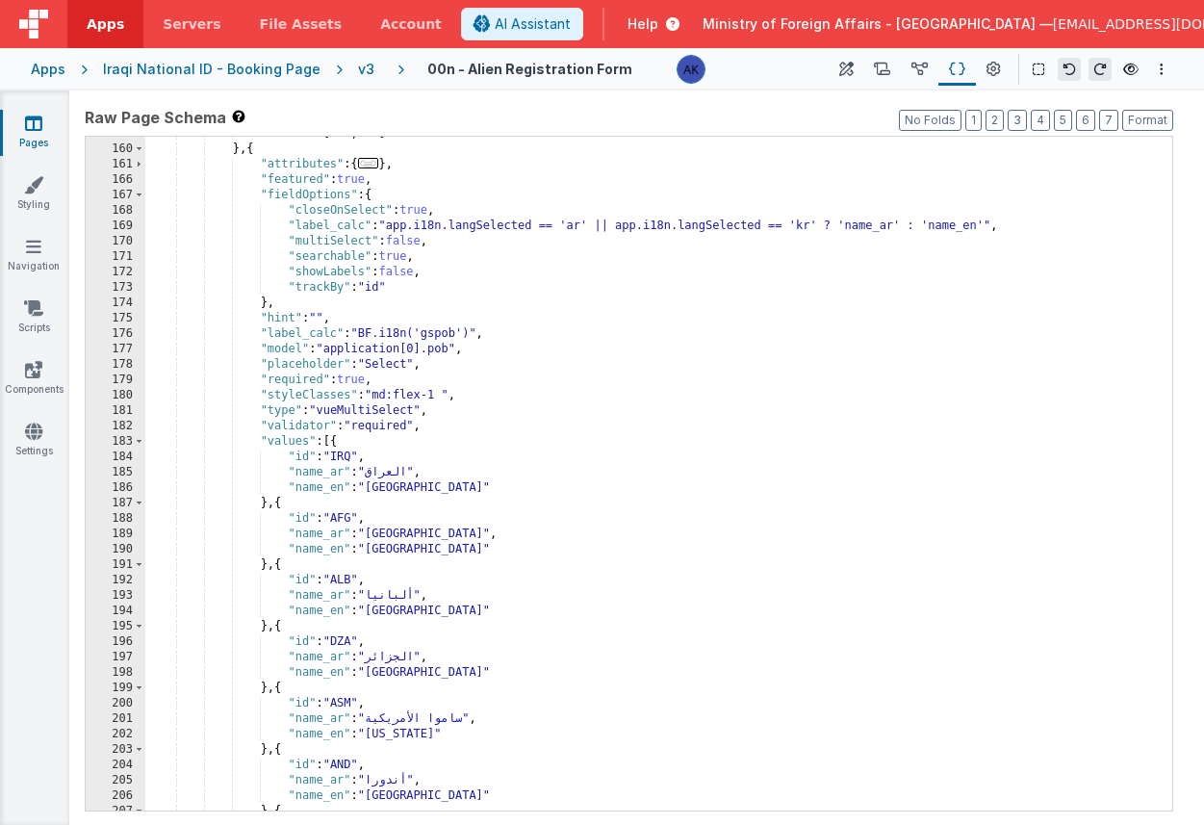
scroll to position [1043, 0]
